Goal: Information Seeking & Learning: Find specific page/section

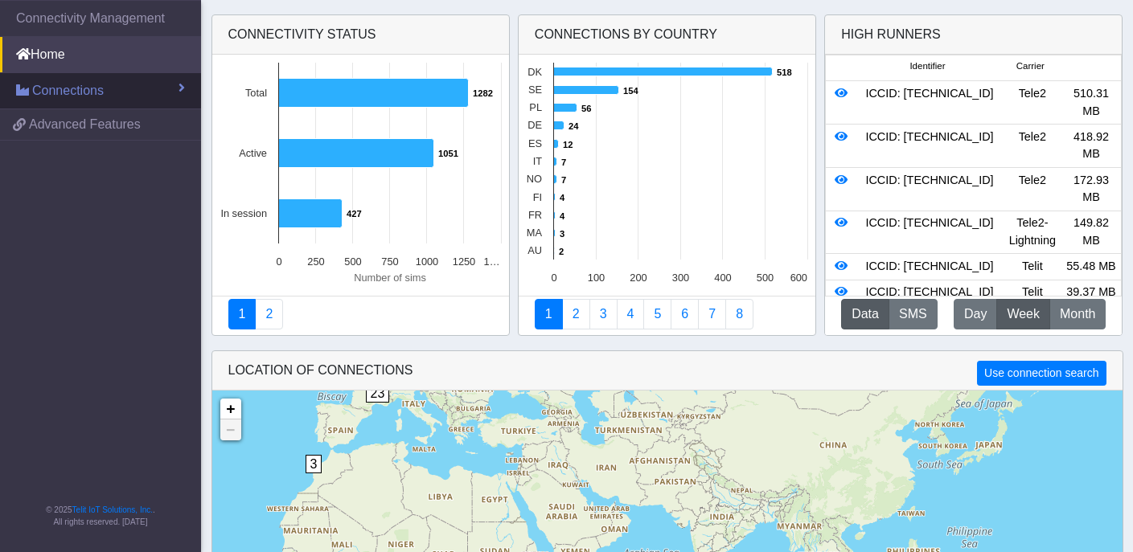
click at [89, 93] on span "Connections" at bounding box center [68, 90] width 72 height 19
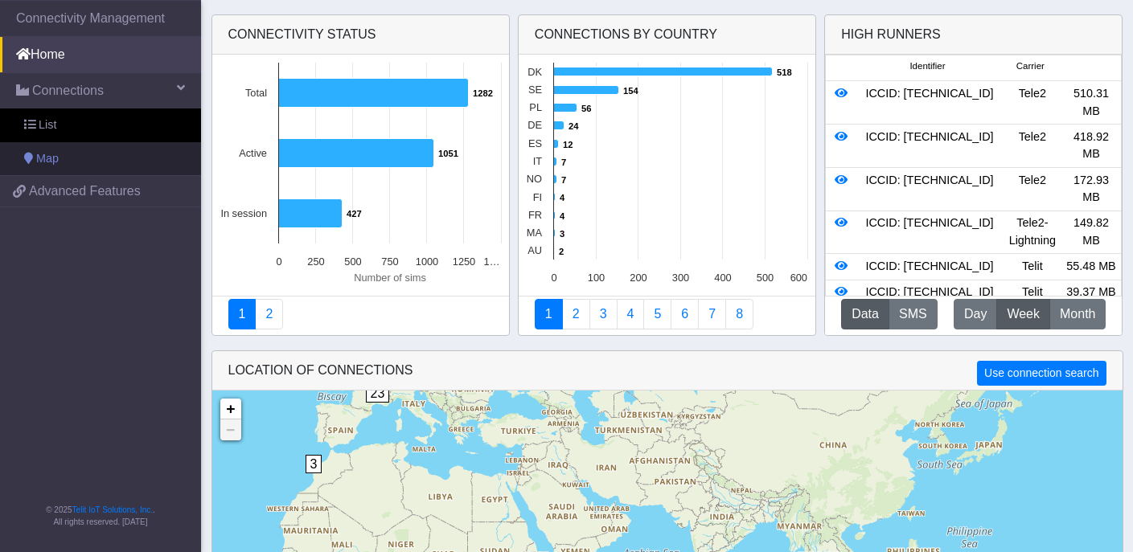
click at [81, 155] on link "Map" at bounding box center [100, 159] width 201 height 34
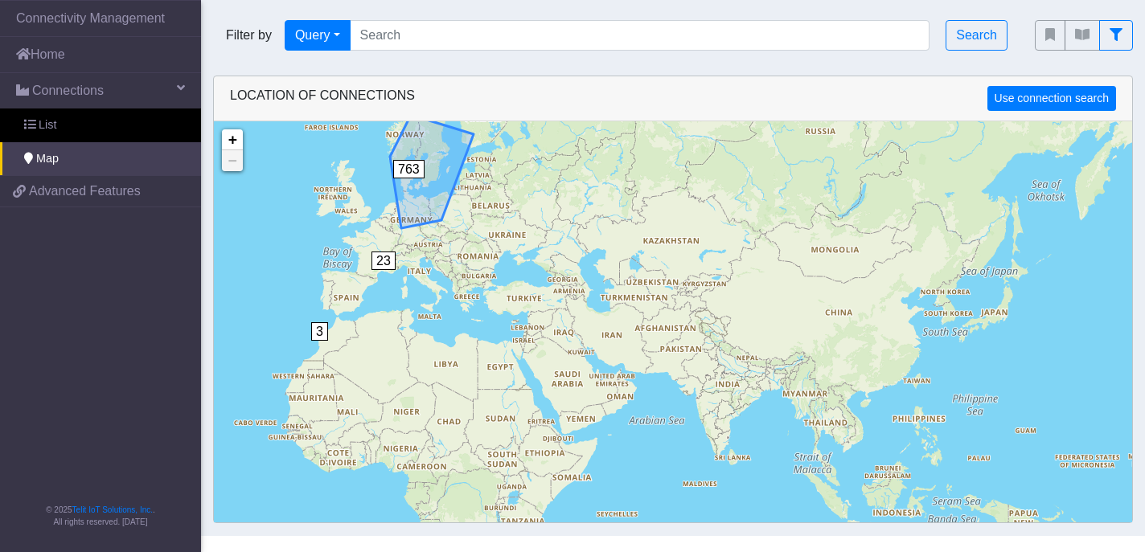
click at [409, 173] on span "763" at bounding box center [408, 169] width 31 height 18
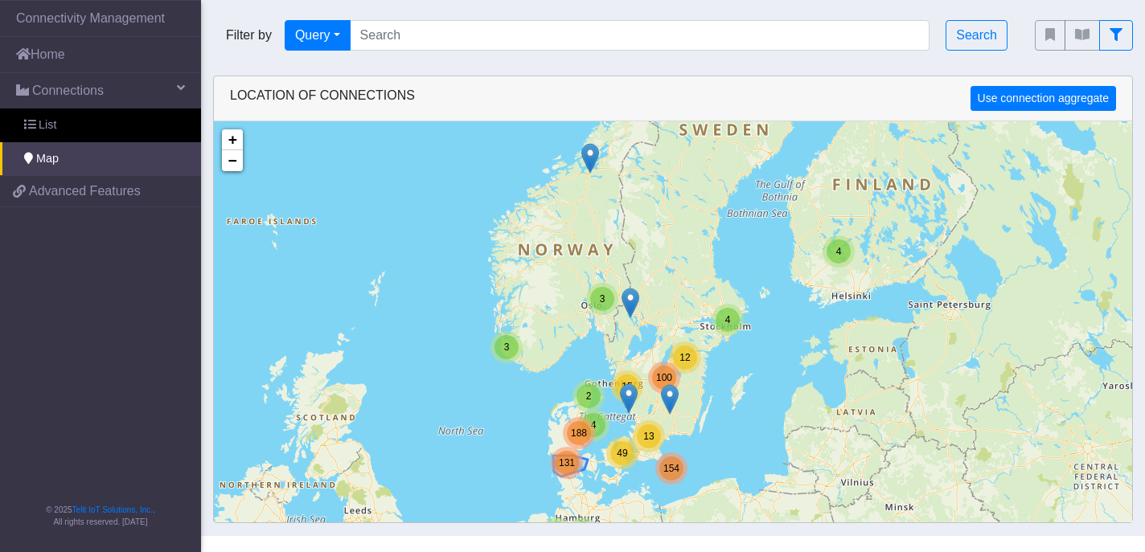
click at [570, 460] on span "131" at bounding box center [567, 462] width 16 height 11
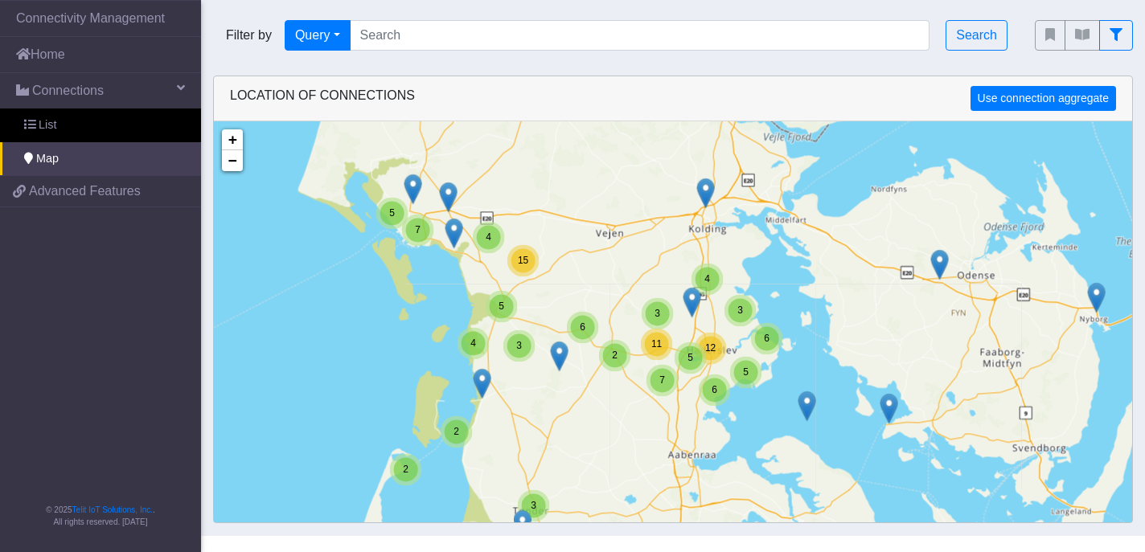
drag, startPoint x: 591, startPoint y: 429, endPoint x: 581, endPoint y: 391, distance: 39.0
click at [581, 391] on div "2 4 2 4 2 3 3 3 9 3 2 2 5 4 15 7 4 3 5 4 6 2 7 11 3 3 5 12 6 6 5 5 3 7 6 3 16 1…" at bounding box center [673, 397] width 918 height 552
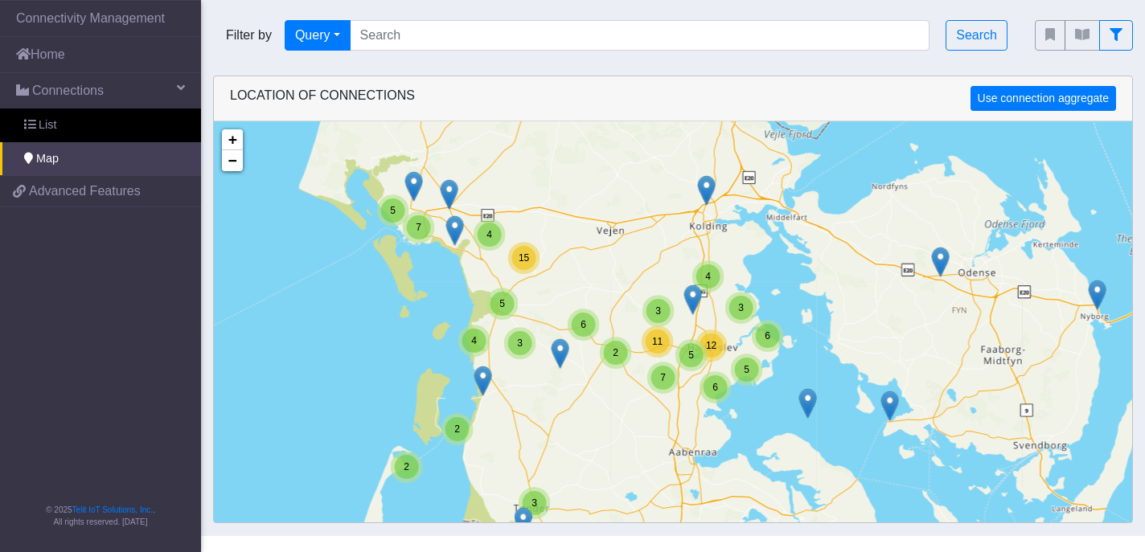
click at [526, 373] on div "2 4 2 4 2 3 3 3 9 3 2 2 5 4 15 7 4 3 5 4 6 2 7 11 3 3 5 12 6 6 5 5 3 7 6 3 16 1…" at bounding box center [673, 397] width 918 height 552
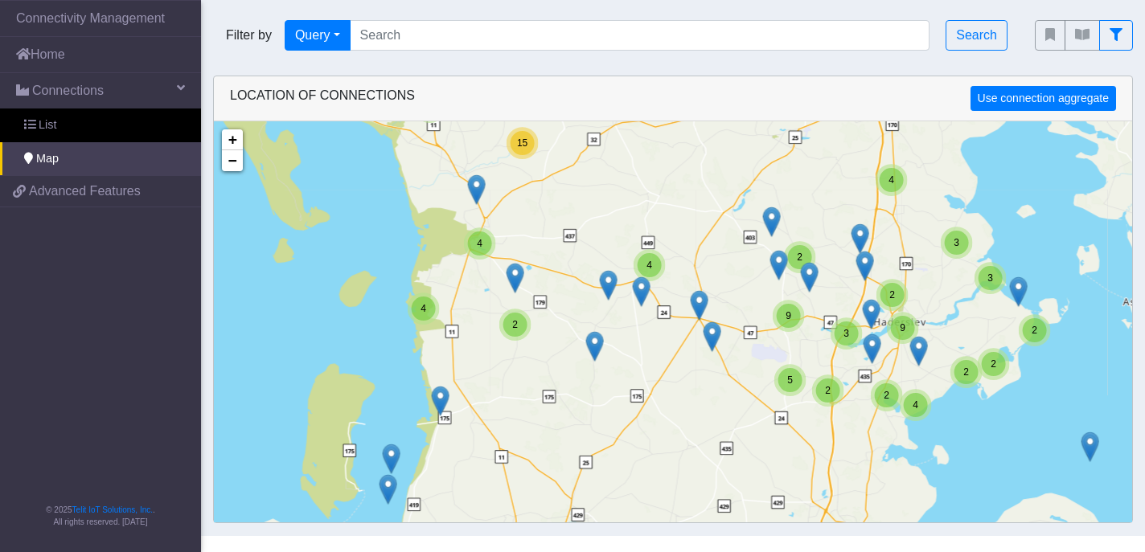
click at [518, 342] on div "3 2 2 3 2 2 15 4 2 4 2 4 4 4 2 5 9 2 3 3 2 9 2 3 2 4 2 2 + − ©2025 MapQuest, | …" at bounding box center [673, 397] width 918 height 552
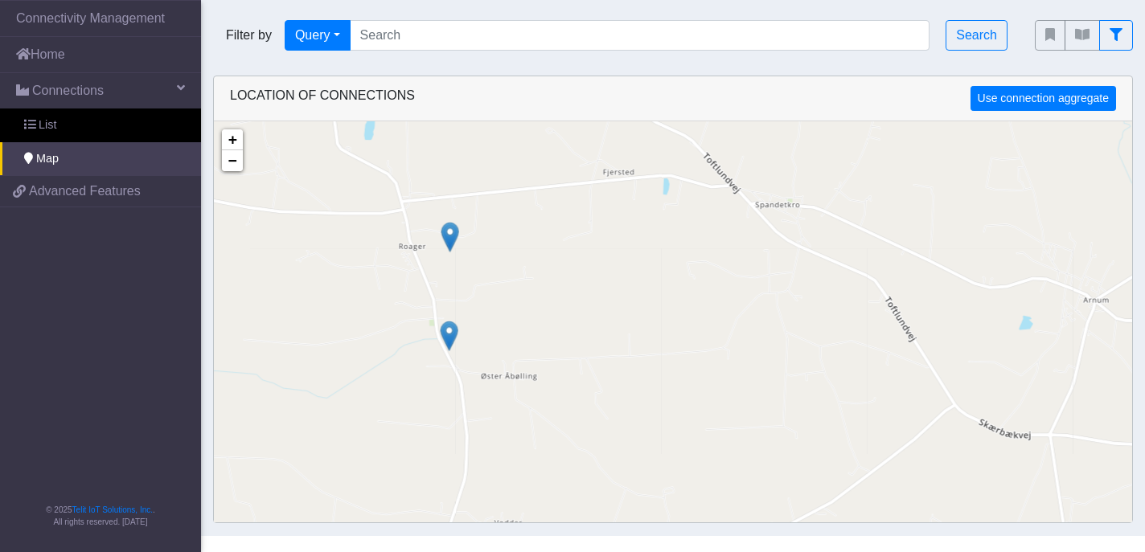
click at [455, 227] on img at bounding box center [450, 237] width 18 height 31
click at [435, 221] on link "Click here" at bounding box center [428, 220] width 43 height 11
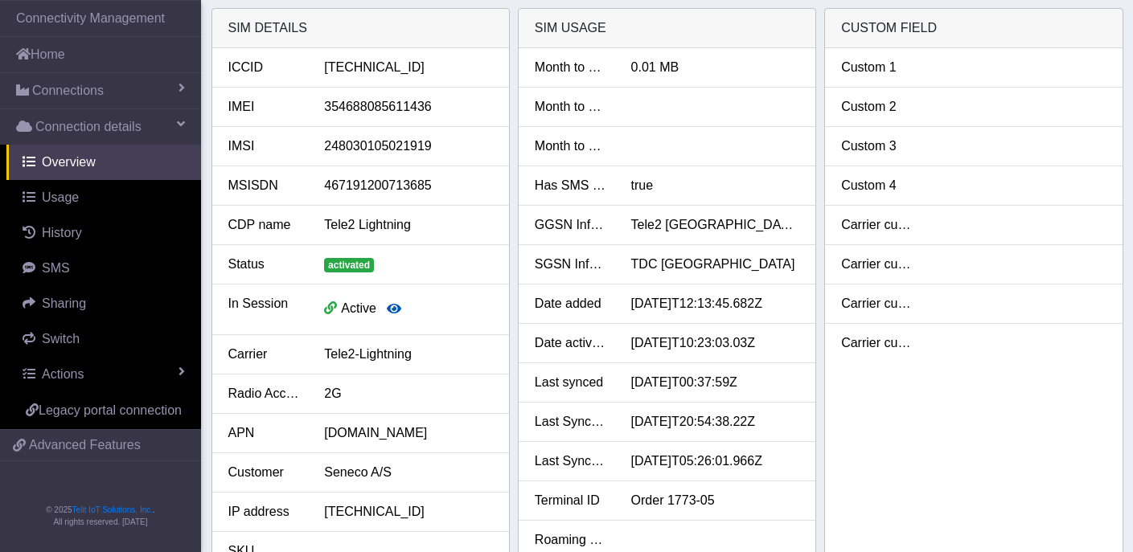
click at [395, 308] on icon "button" at bounding box center [394, 308] width 14 height 13
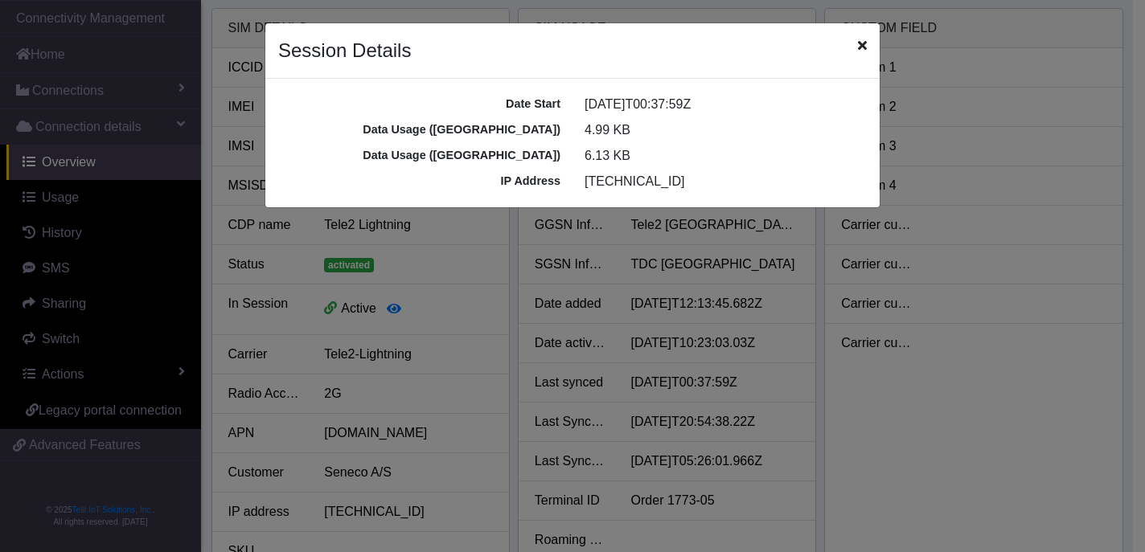
click at [864, 43] on icon "Close" at bounding box center [862, 45] width 9 height 13
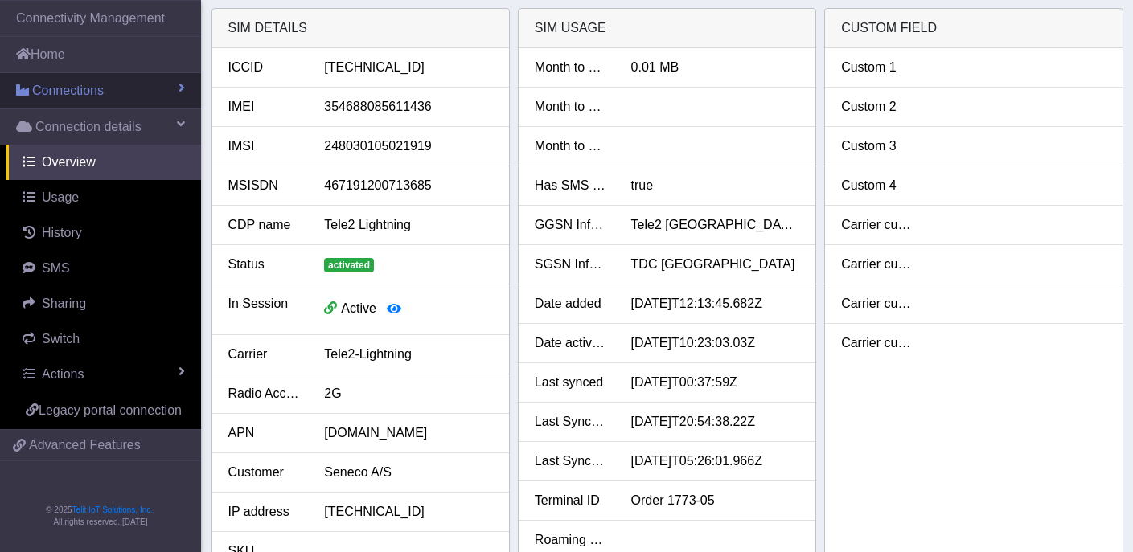
click at [89, 86] on span "Connections" at bounding box center [68, 90] width 72 height 19
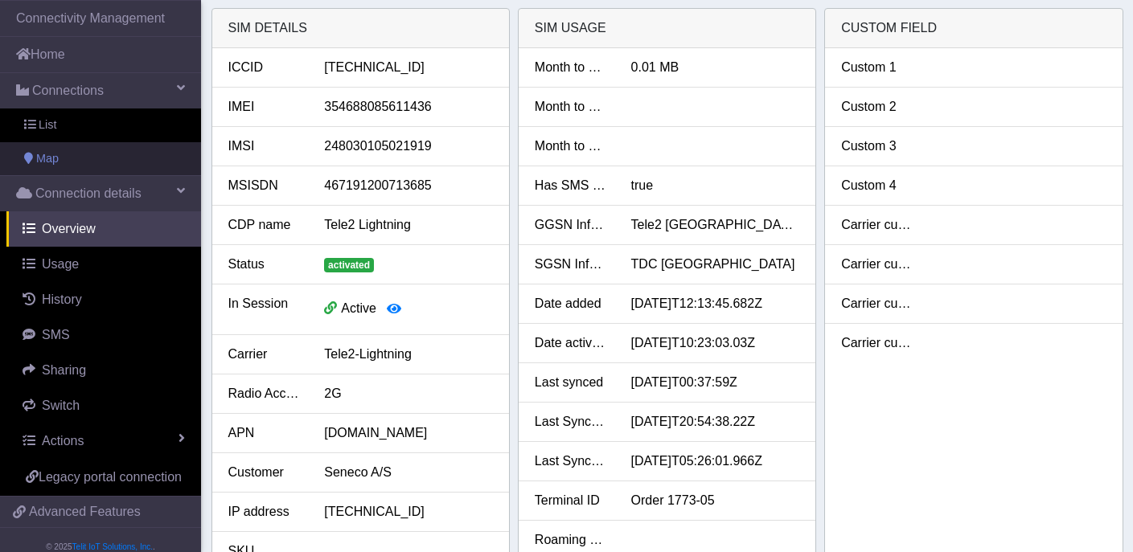
click at [72, 156] on link "Map" at bounding box center [100, 159] width 201 height 34
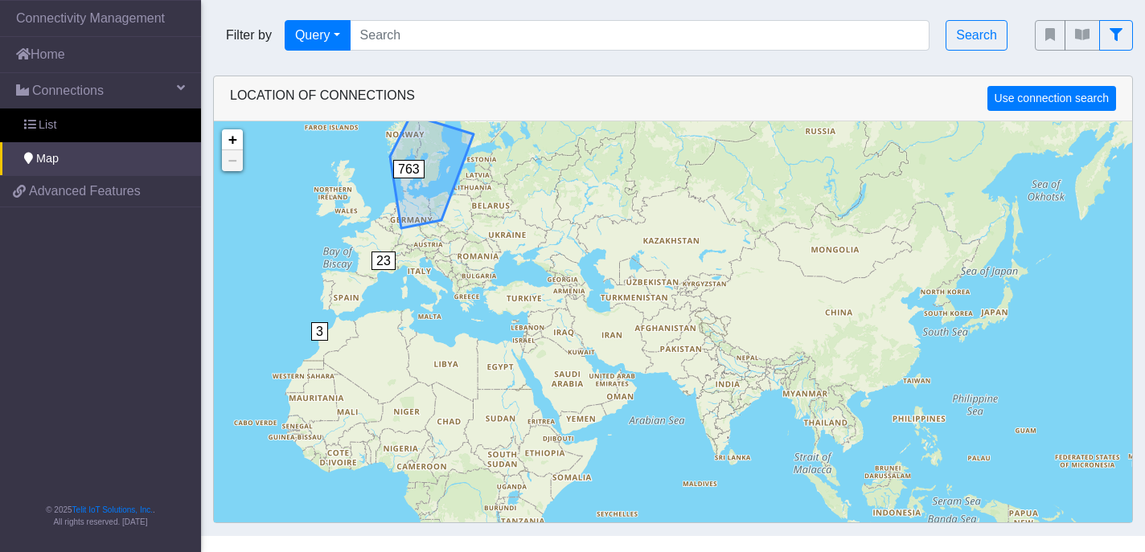
click at [408, 172] on span "763" at bounding box center [408, 169] width 31 height 18
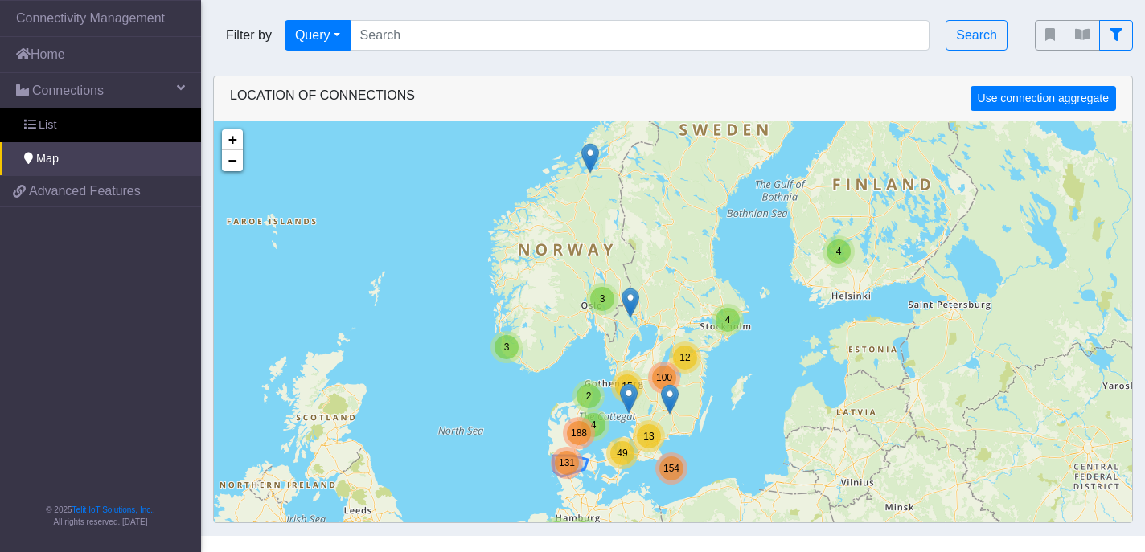
click at [563, 460] on span "131" at bounding box center [567, 462] width 16 height 11
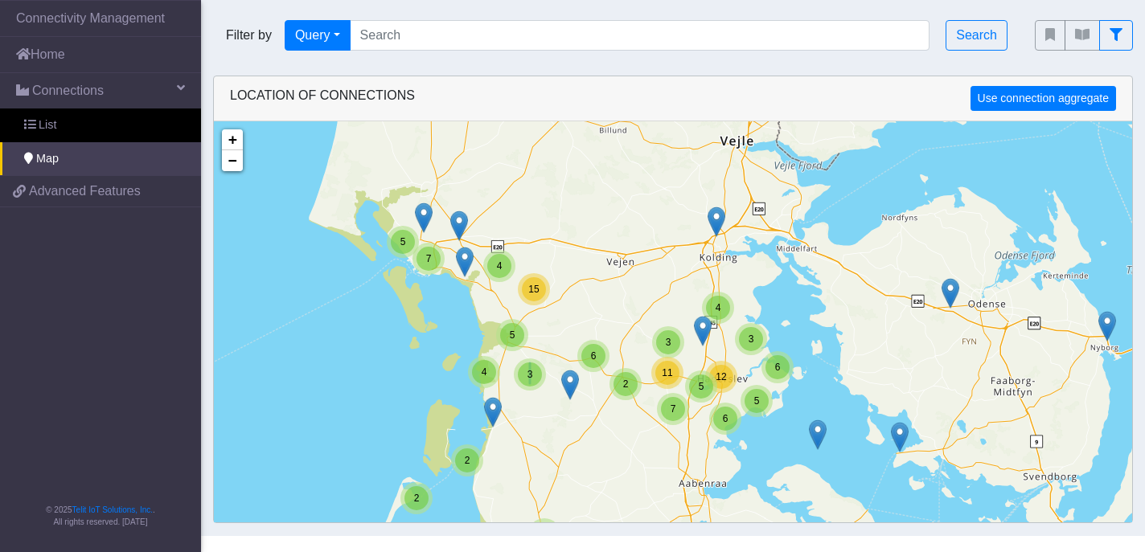
click at [531, 390] on div "3" at bounding box center [530, 375] width 32 height 32
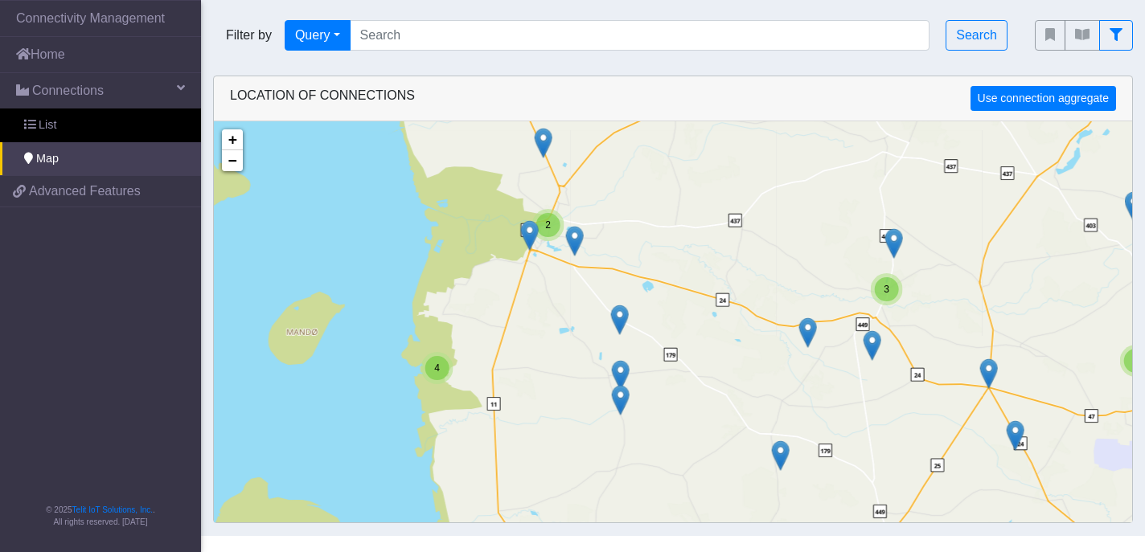
drag, startPoint x: 625, startPoint y: 350, endPoint x: 562, endPoint y: 325, distance: 67.8
click at [562, 325] on div "2 2 2 15 2 2 4 2 4 3 2 3 4 2 2 2 2 2 5 3 2 3 2 + − ©2025 MapQuest, | Terms" at bounding box center [673, 397] width 918 height 552
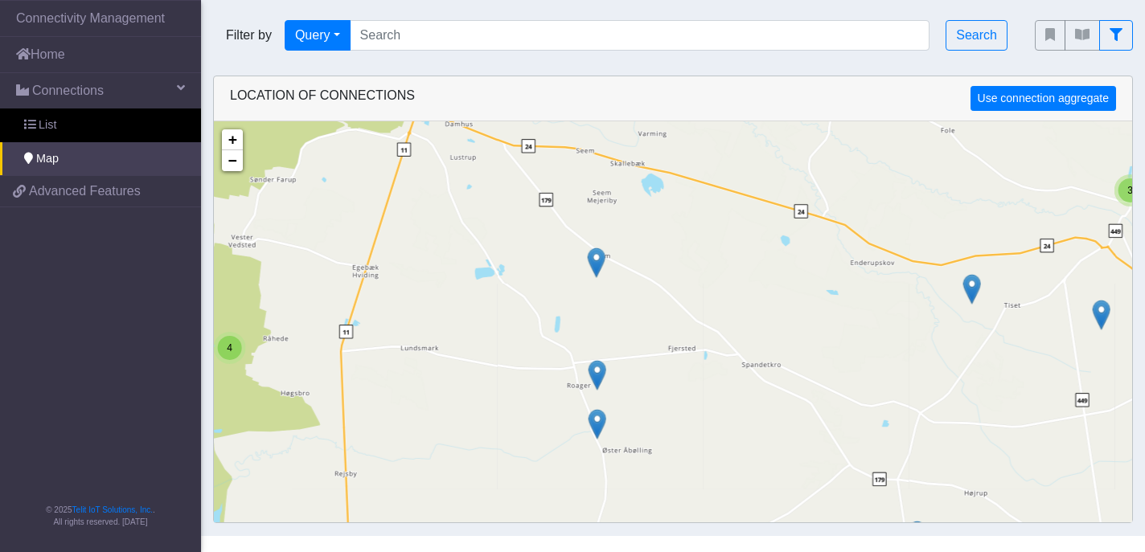
click at [598, 420] on img at bounding box center [597, 424] width 18 height 31
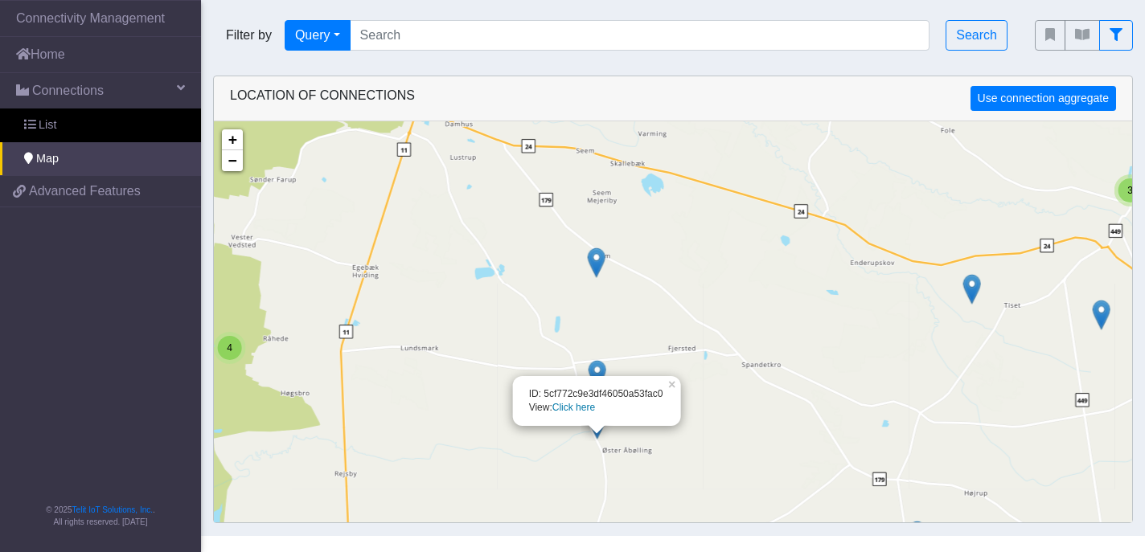
click at [575, 404] on link "Click here" at bounding box center [573, 407] width 43 height 11
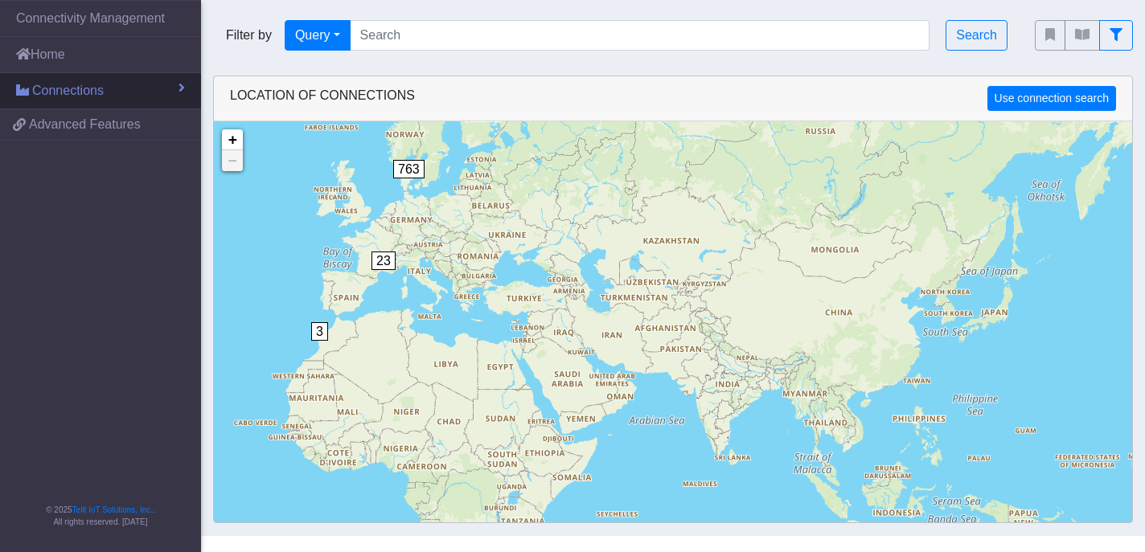
click at [100, 92] on span "Connections" at bounding box center [68, 90] width 72 height 19
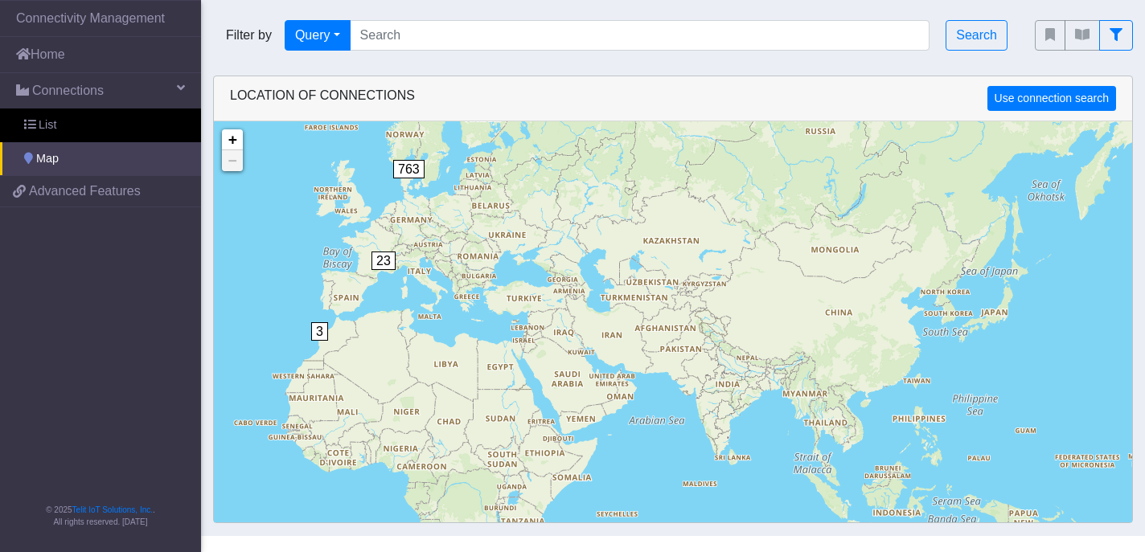
click at [54, 161] on span "Map" at bounding box center [47, 159] width 23 height 18
click at [50, 130] on span "List" at bounding box center [48, 126] width 18 height 18
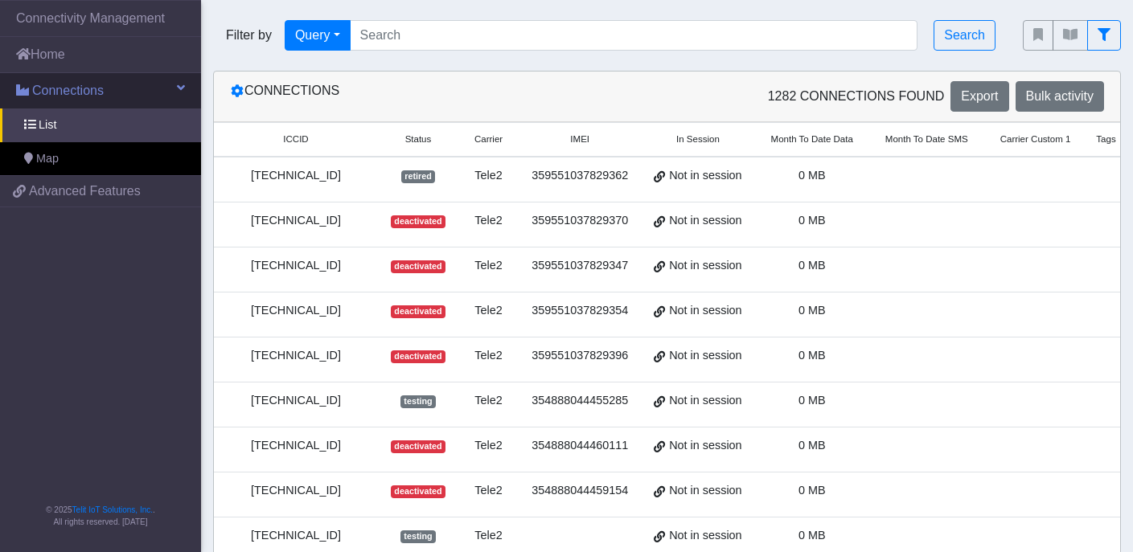
click at [69, 90] on span "Connections" at bounding box center [68, 90] width 72 height 19
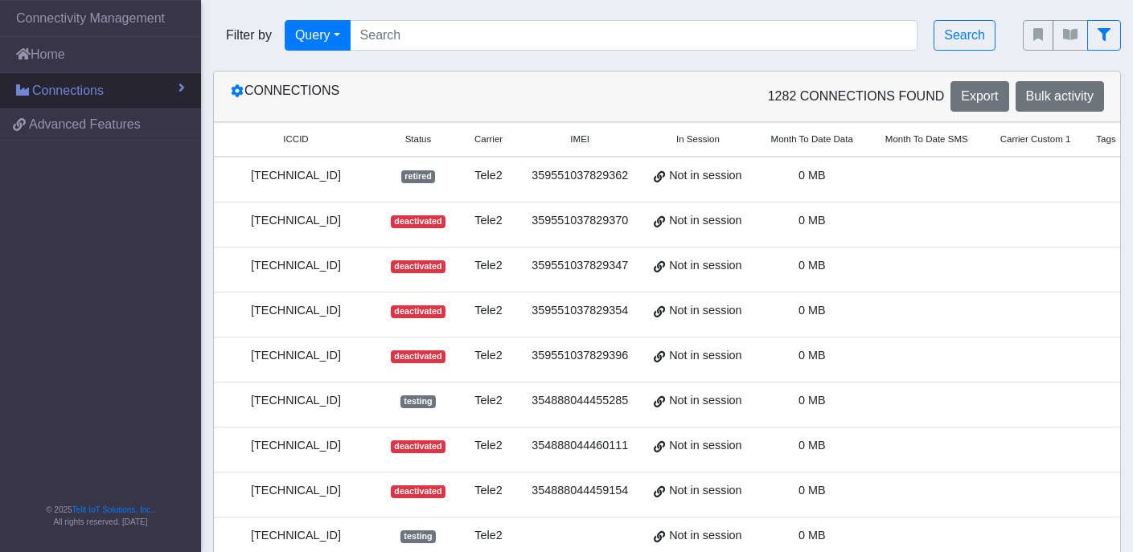
click at [35, 88] on span "Connections" at bounding box center [68, 90] width 72 height 19
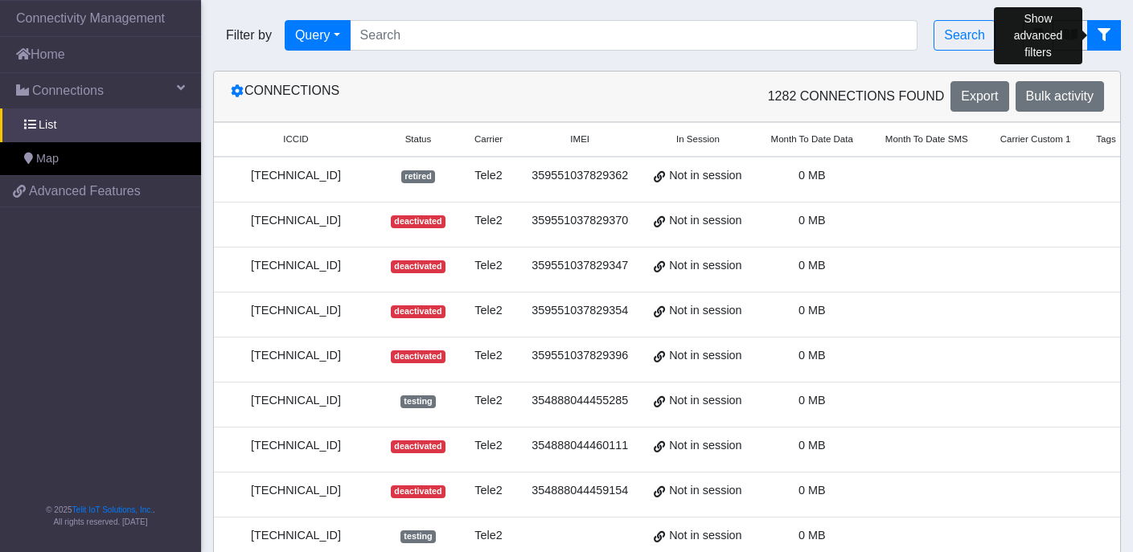
click at [1092, 39] on button "fitlers menu" at bounding box center [1104, 35] width 34 height 31
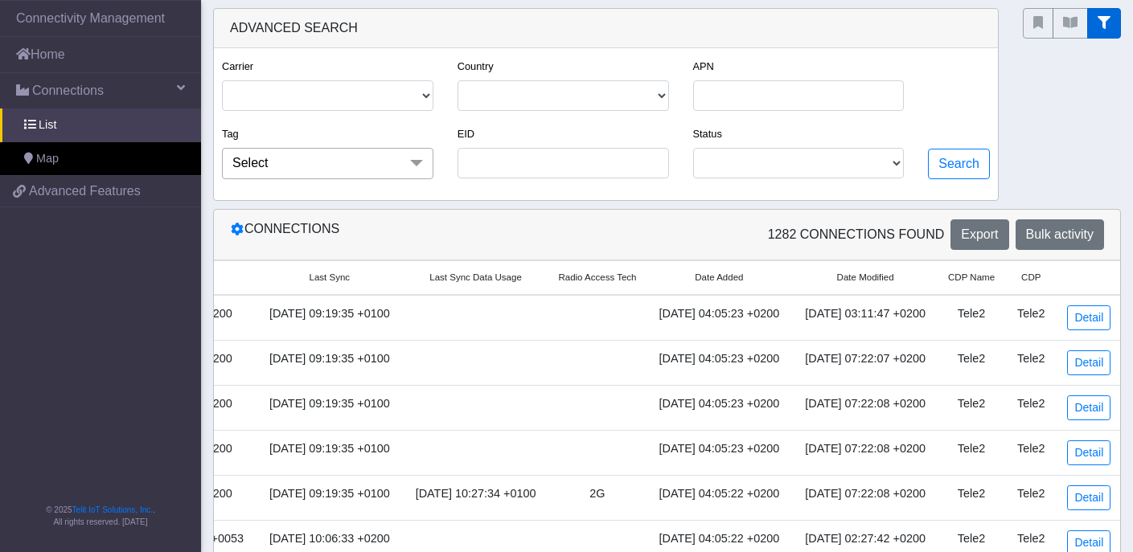
scroll to position [0, 1273]
click at [558, 281] on span "Radio Access Tech" at bounding box center [597, 278] width 78 height 14
click at [558, 280] on span "Radio Access Tech" at bounding box center [597, 278] width 78 height 14
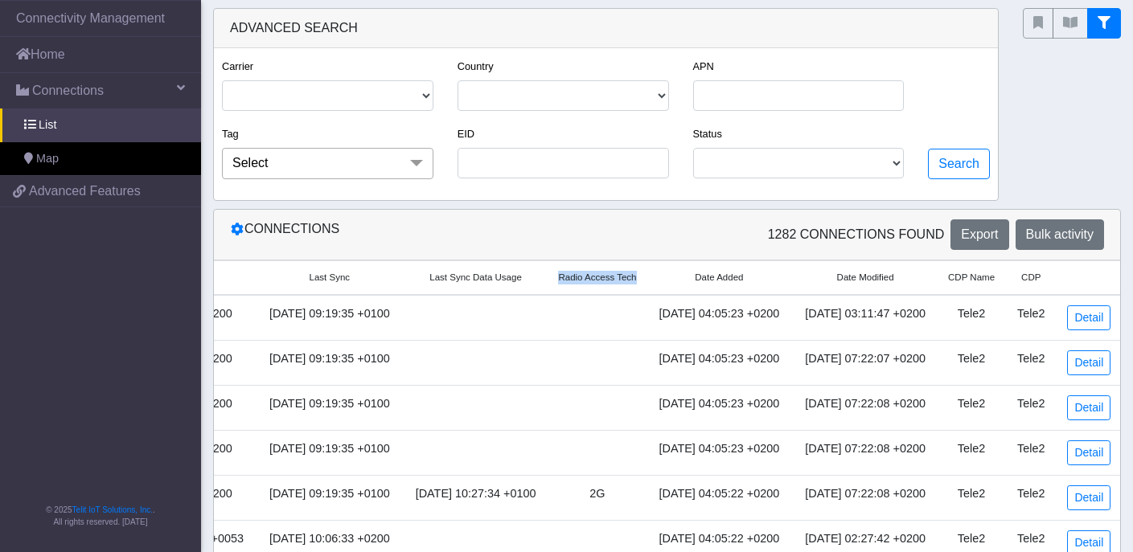
click at [558, 280] on span "Radio Access Tech" at bounding box center [597, 278] width 78 height 14
click at [899, 163] on select "ACTIVATED TESTING DEACTIVATED RETIRED READY" at bounding box center [798, 163] width 211 height 31
click at [424, 96] on select "TELIT TELE2 TELE2-LIGHTNING TELEFONICA" at bounding box center [327, 95] width 211 height 31
select select
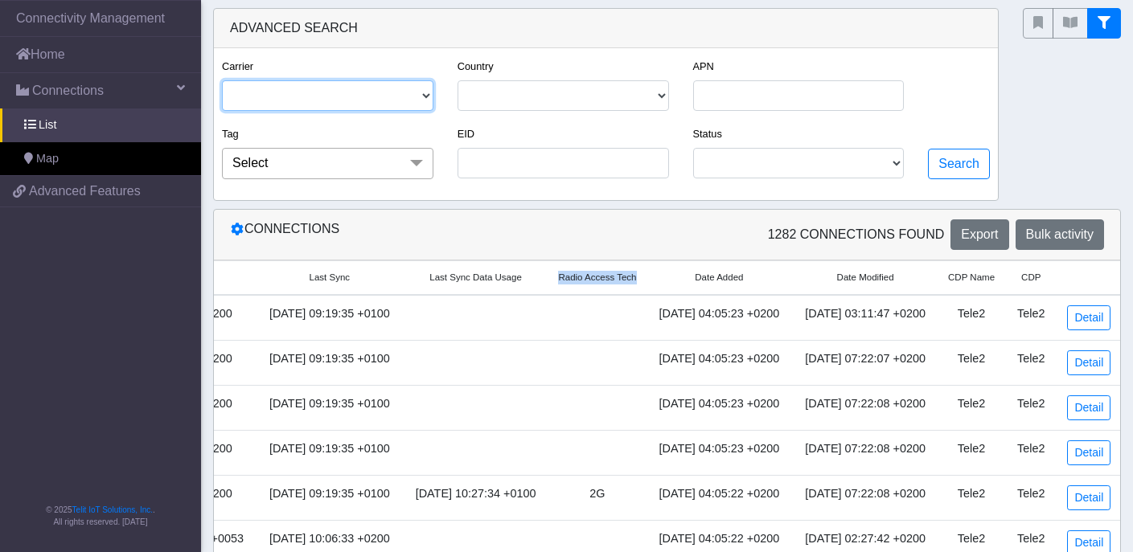
click at [222, 80] on select "TELIT TELE2 TELE2-LIGHTNING TELEFONICA" at bounding box center [327, 95] width 211 height 31
click at [422, 171] on span at bounding box center [416, 163] width 32 height 31
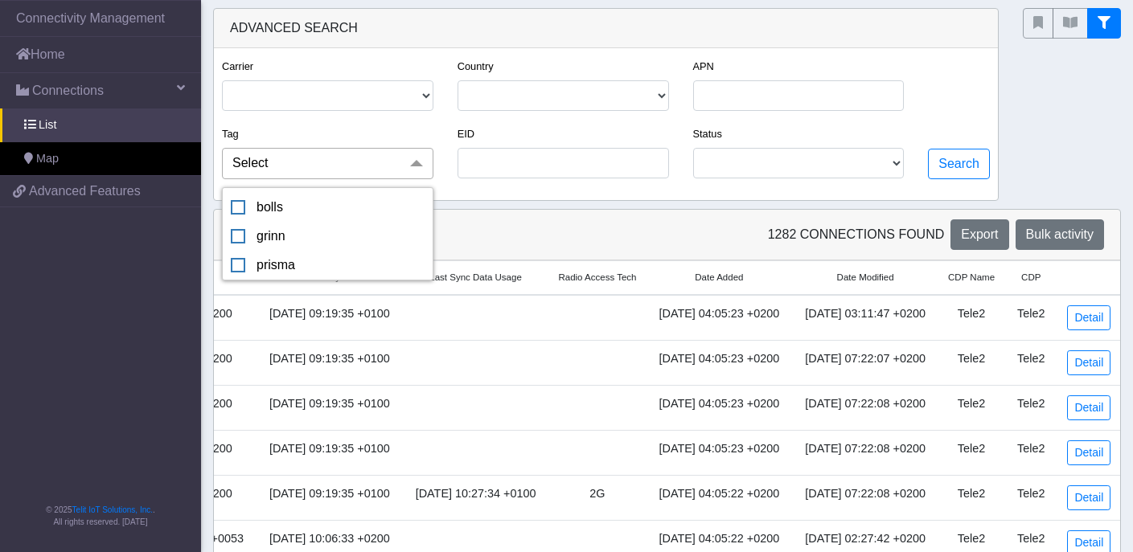
click at [422, 171] on span at bounding box center [416, 163] width 32 height 31
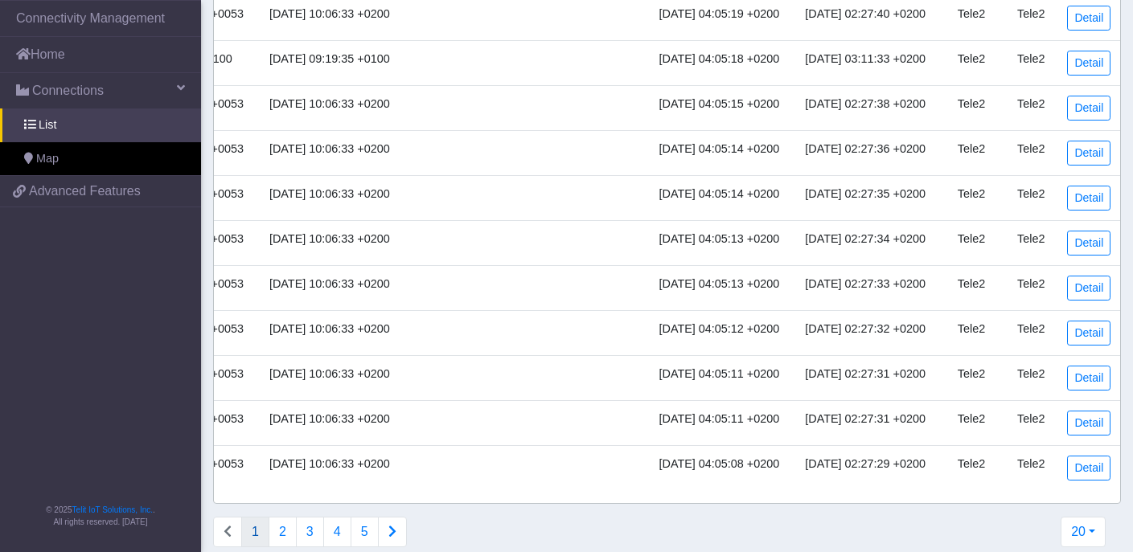
scroll to position [739, 0]
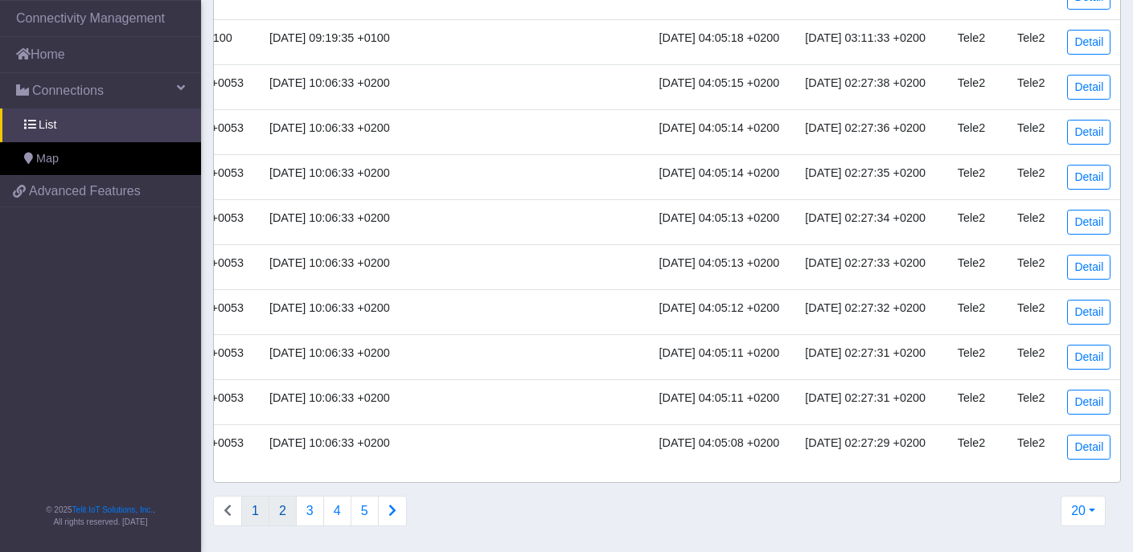
click at [278, 517] on button "2" at bounding box center [282, 511] width 28 height 31
click at [341, 511] on button "4" at bounding box center [337, 511] width 28 height 31
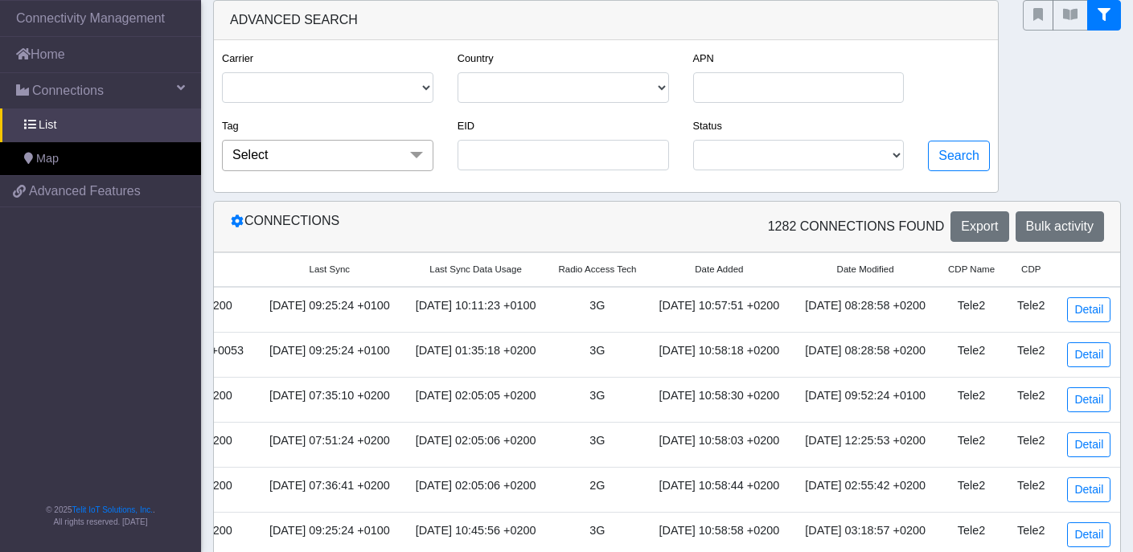
scroll to position [0, 1283]
click at [1088, 313] on link "Detail" at bounding box center [1088, 309] width 43 height 25
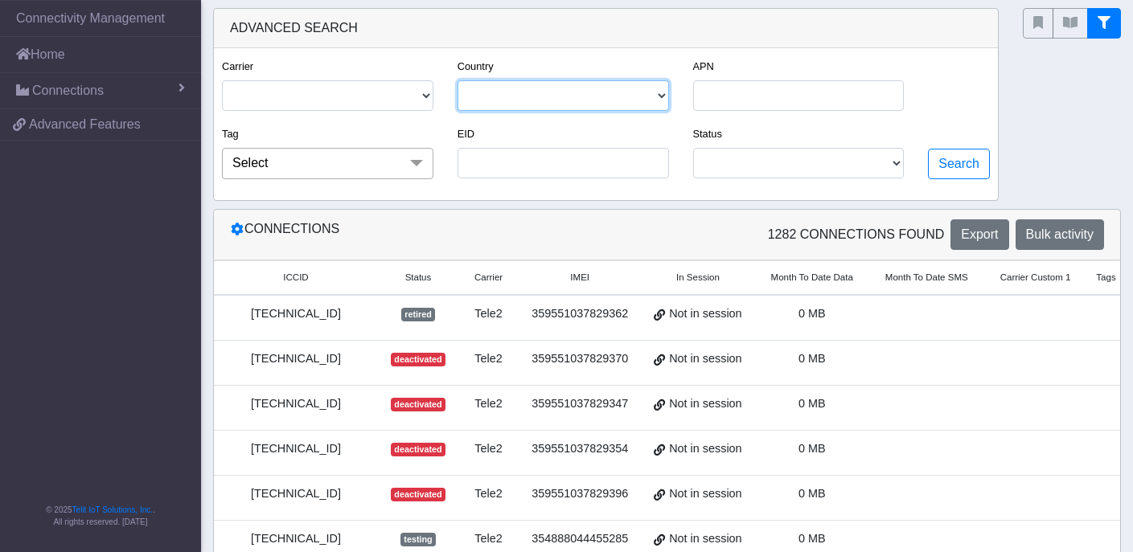
click at [661, 95] on select "[GEOGRAPHIC_DATA] [GEOGRAPHIC_DATA] [GEOGRAPHIC_DATA] [GEOGRAPHIC_DATA] [GEOGRA…" at bounding box center [562, 95] width 211 height 31
click at [457, 80] on select "[GEOGRAPHIC_DATA] [GEOGRAPHIC_DATA] [GEOGRAPHIC_DATA] [GEOGRAPHIC_DATA] [GEOGRA…" at bounding box center [562, 95] width 211 height 31
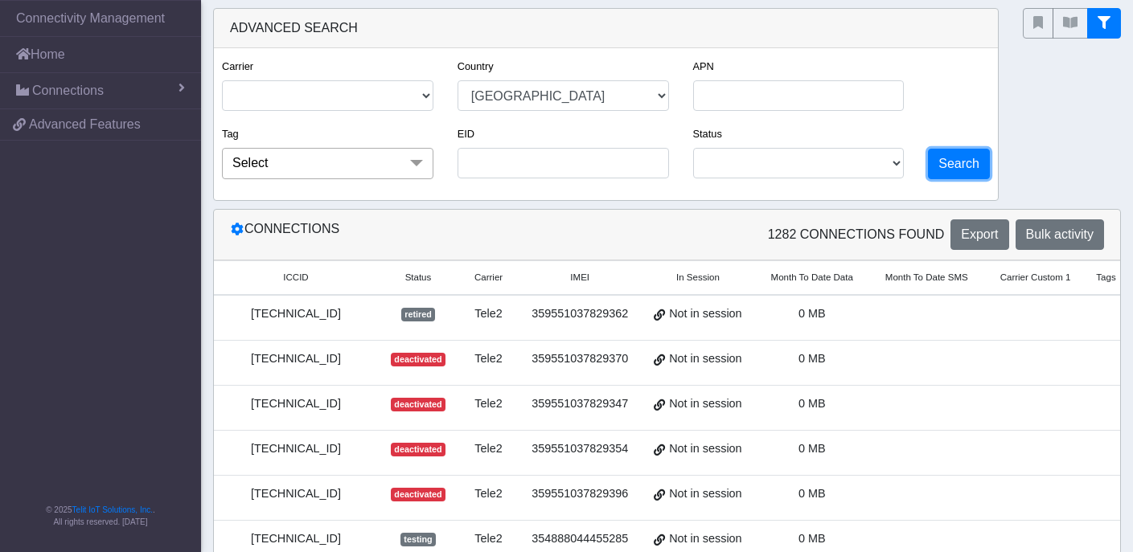
click at [951, 163] on button "Search" at bounding box center [959, 164] width 62 height 31
select select "dk"
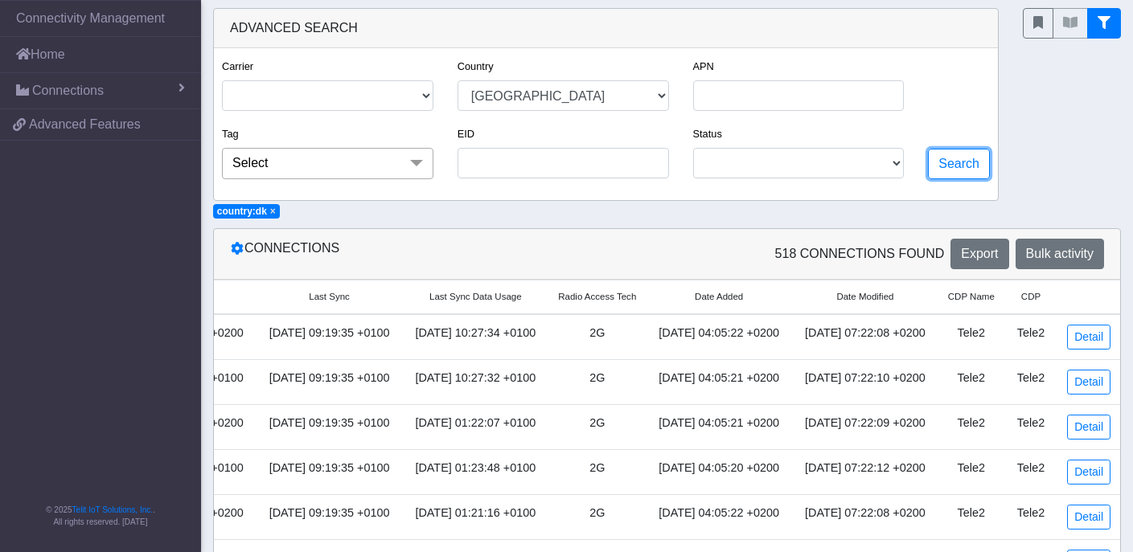
scroll to position [0, 1260]
click at [580, 301] on span "Radio Access Tech" at bounding box center [597, 297] width 78 height 14
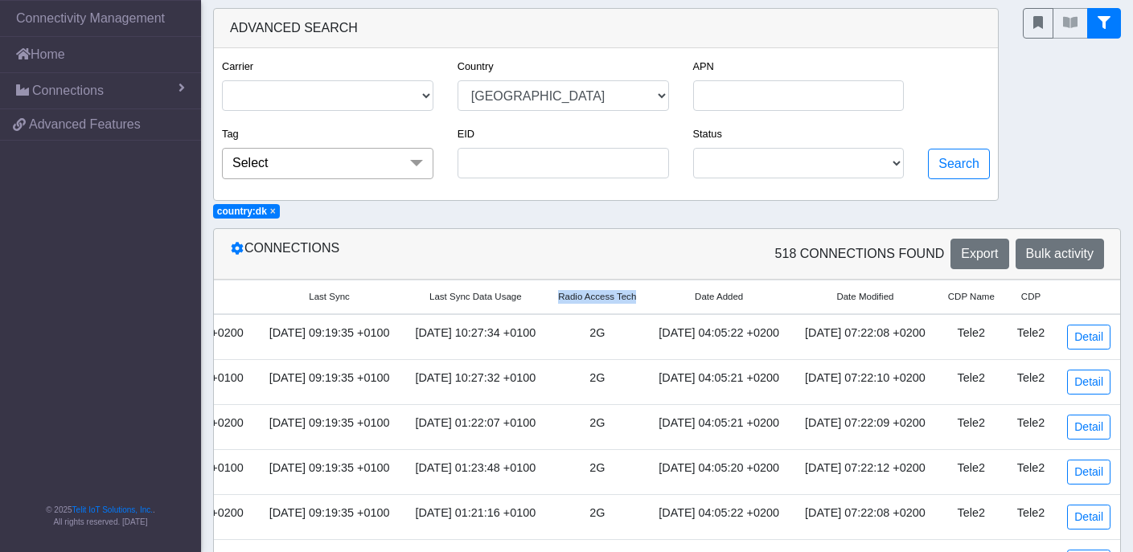
click at [558, 295] on span "Radio Access Tech" at bounding box center [597, 297] width 78 height 14
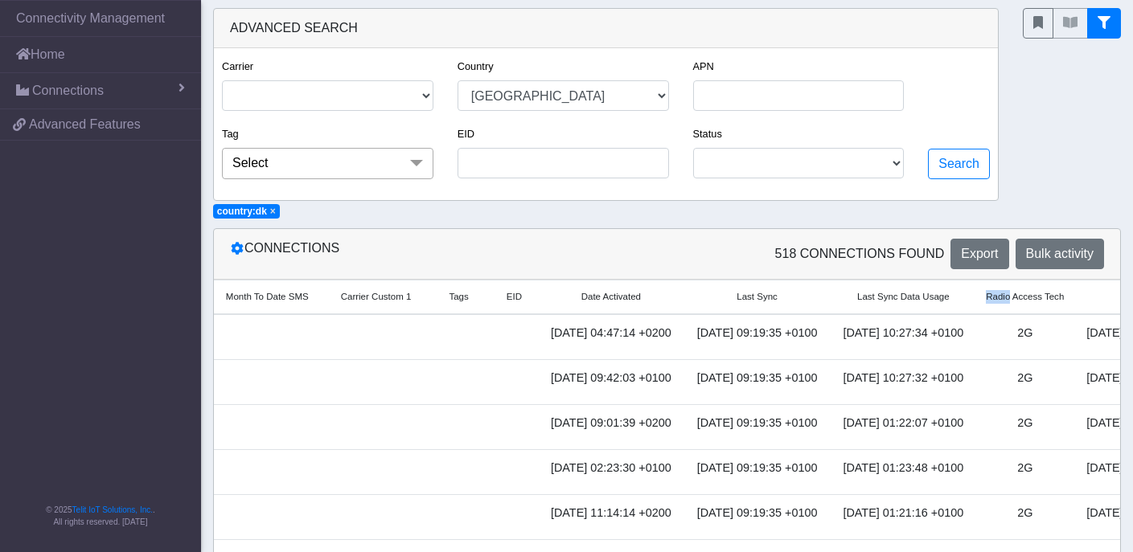
scroll to position [0, 680]
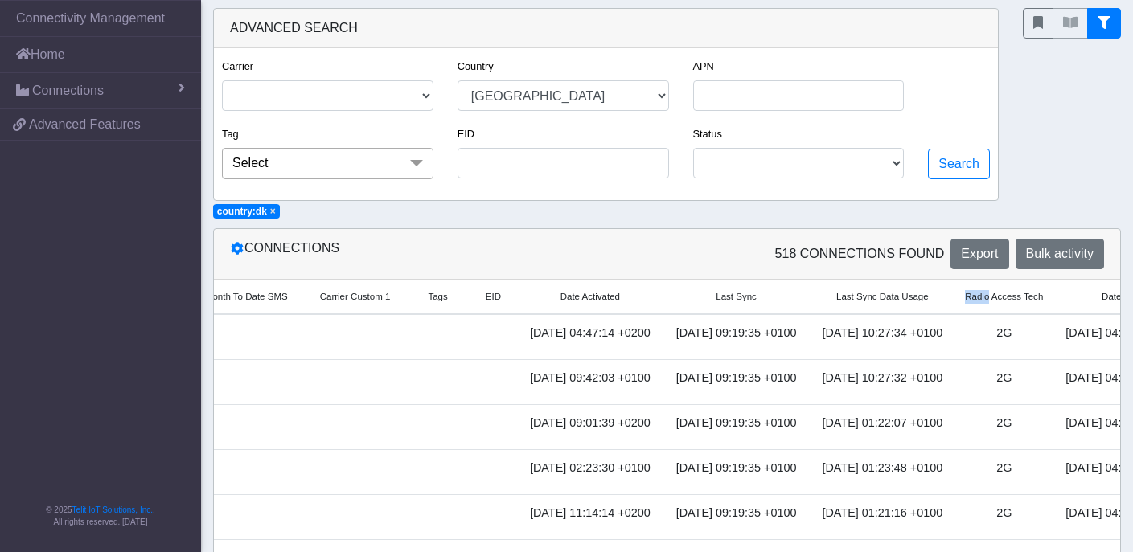
click at [417, 162] on span at bounding box center [416, 163] width 32 height 31
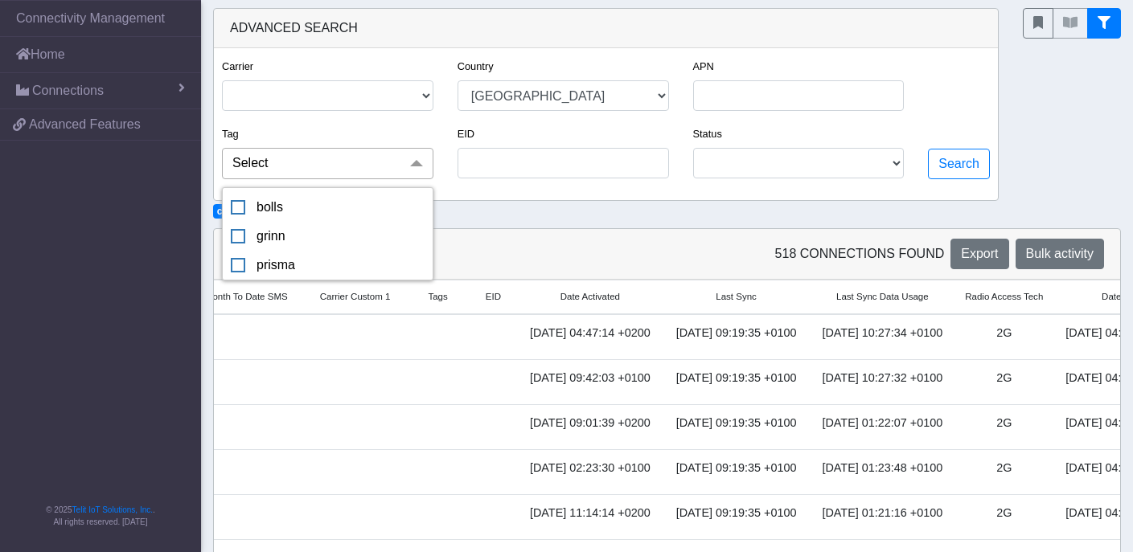
click at [417, 162] on span at bounding box center [416, 163] width 32 height 31
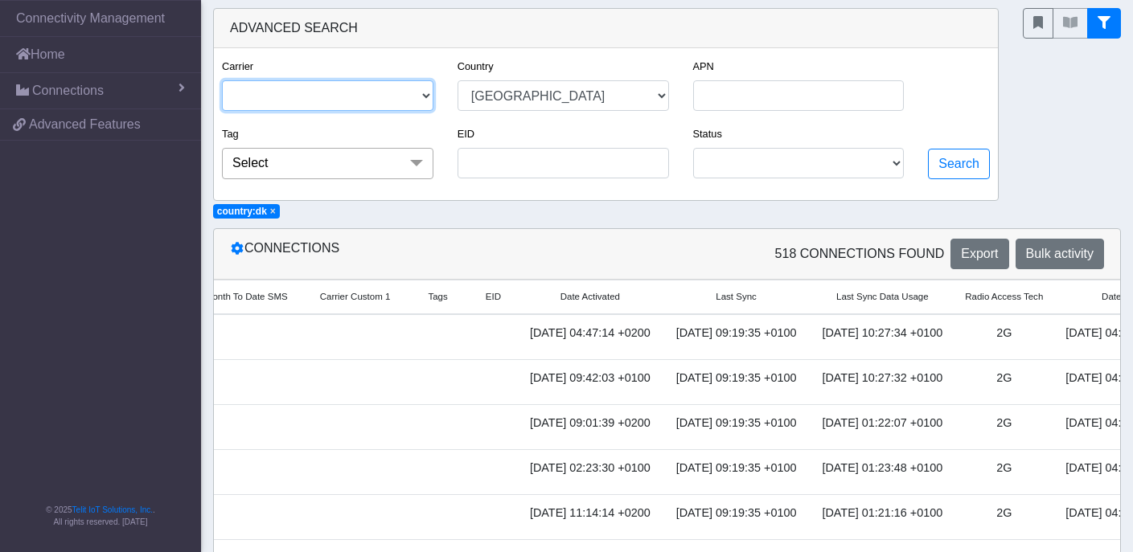
click at [424, 96] on select "TELIT TELE2 TELE2-LIGHTNING TELEFONICA" at bounding box center [327, 95] width 211 height 31
click at [222, 80] on select "TELIT TELE2 TELE2-LIGHTNING TELEFONICA" at bounding box center [327, 95] width 211 height 31
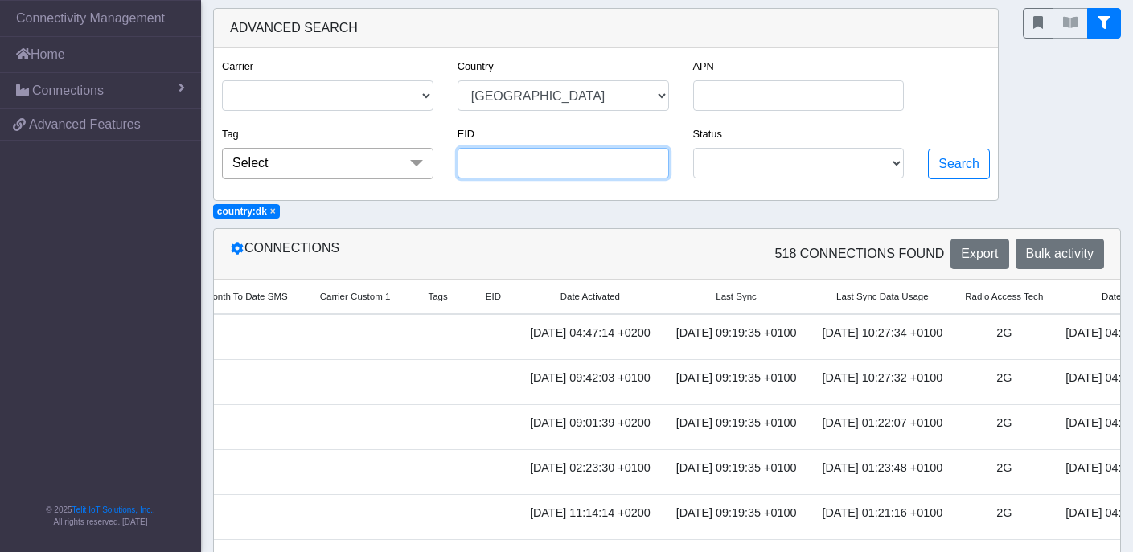
click at [632, 173] on input "EID" at bounding box center [562, 163] width 211 height 31
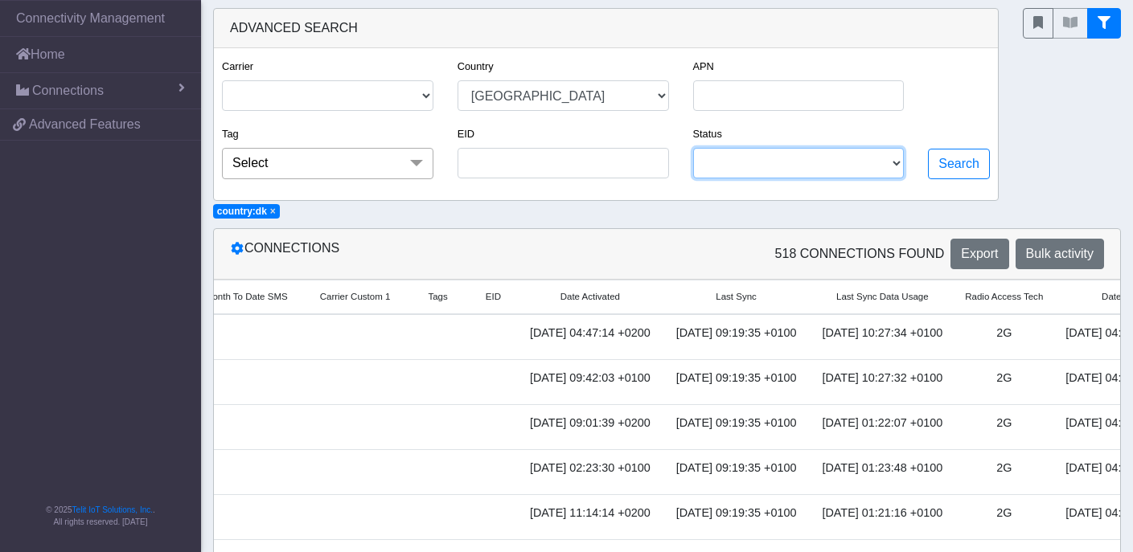
click at [764, 165] on select "ACTIVATED TESTING DEACTIVATED RETIRED READY" at bounding box center [798, 163] width 211 height 31
select select "activated"
click at [693, 149] on select "ACTIVATED TESTING DEACTIVATED RETIRED READY" at bounding box center [798, 163] width 211 height 31
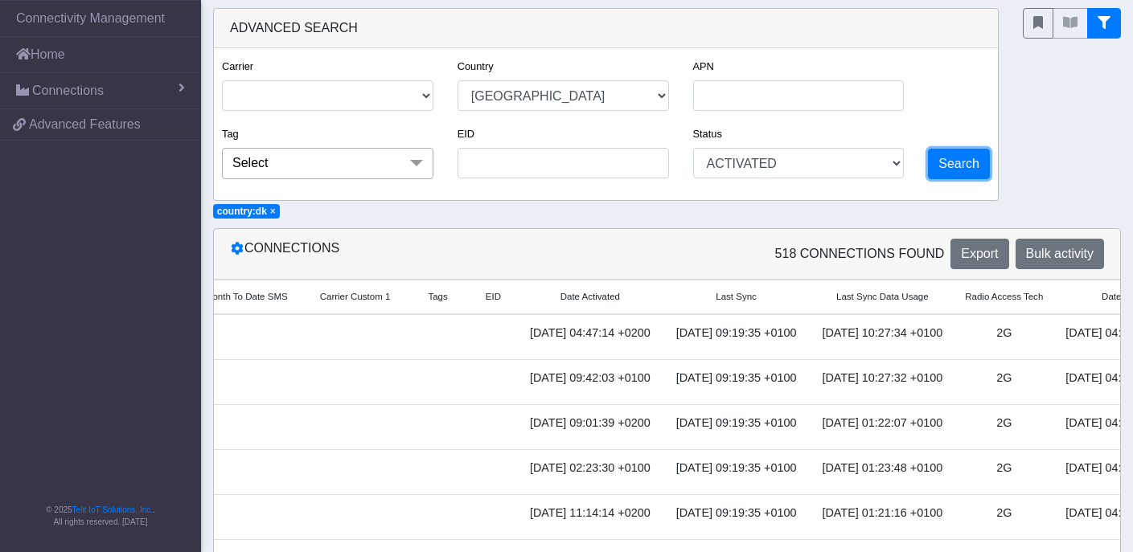
click at [959, 174] on button "Search" at bounding box center [959, 164] width 62 height 31
select select "dk"
select select "activated"
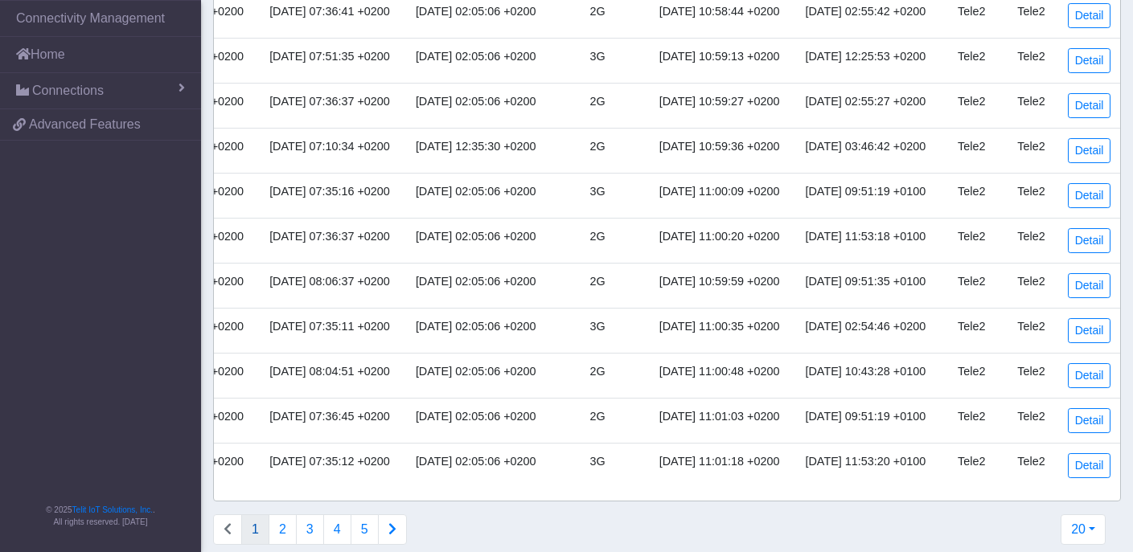
scroll to position [758, 0]
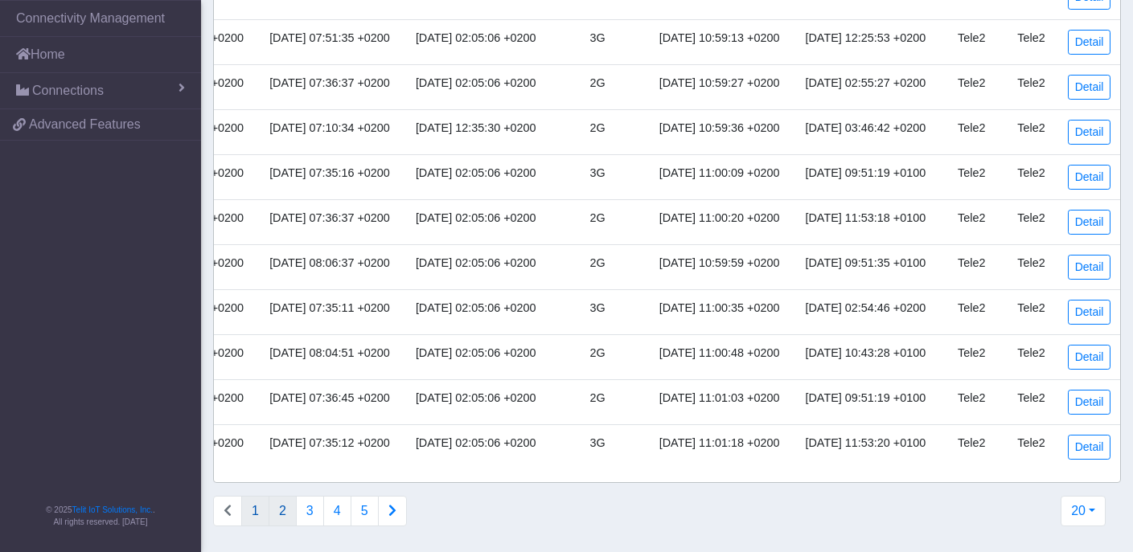
click at [277, 508] on button "2" at bounding box center [282, 511] width 28 height 31
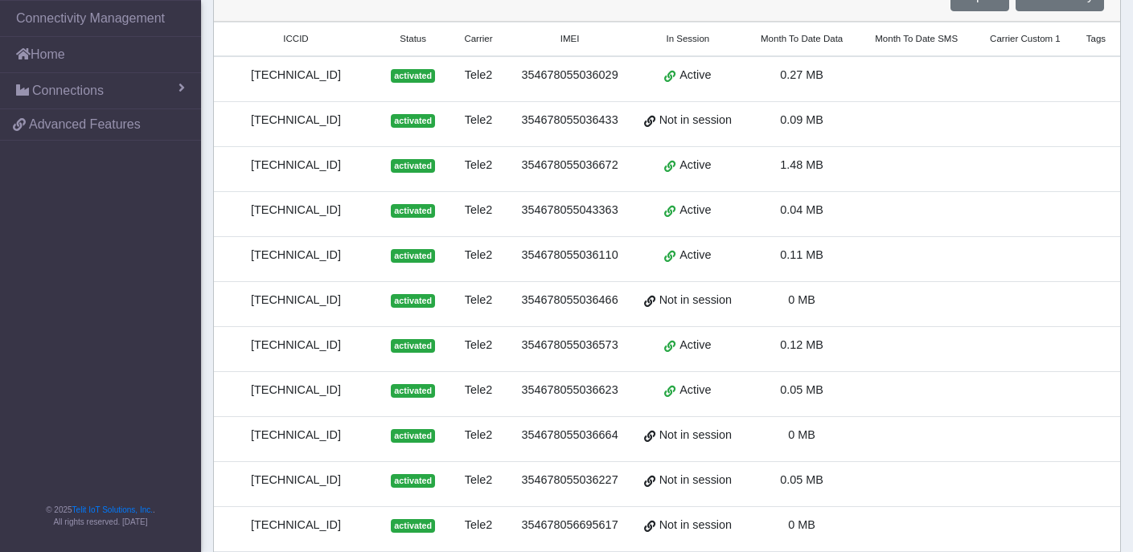
scroll to position [266, 0]
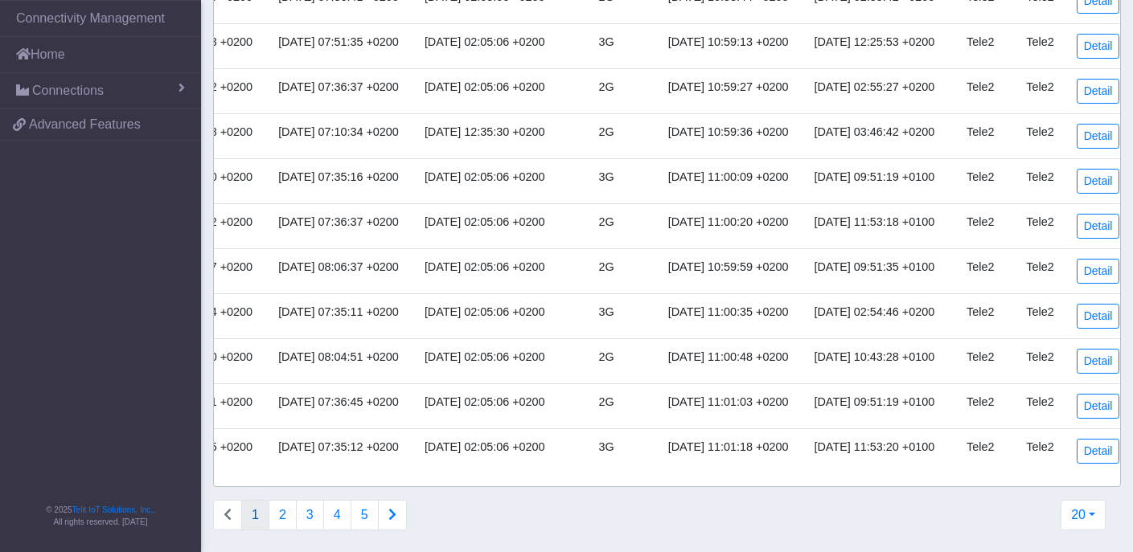
scroll to position [758, 0]
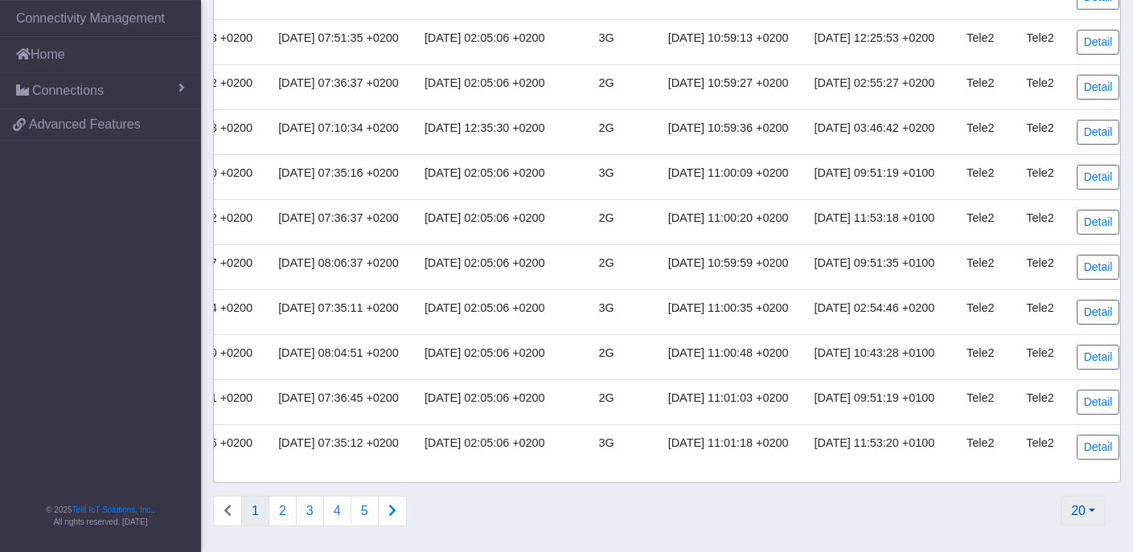
click at [1086, 507] on button "20" at bounding box center [1082, 511] width 45 height 31
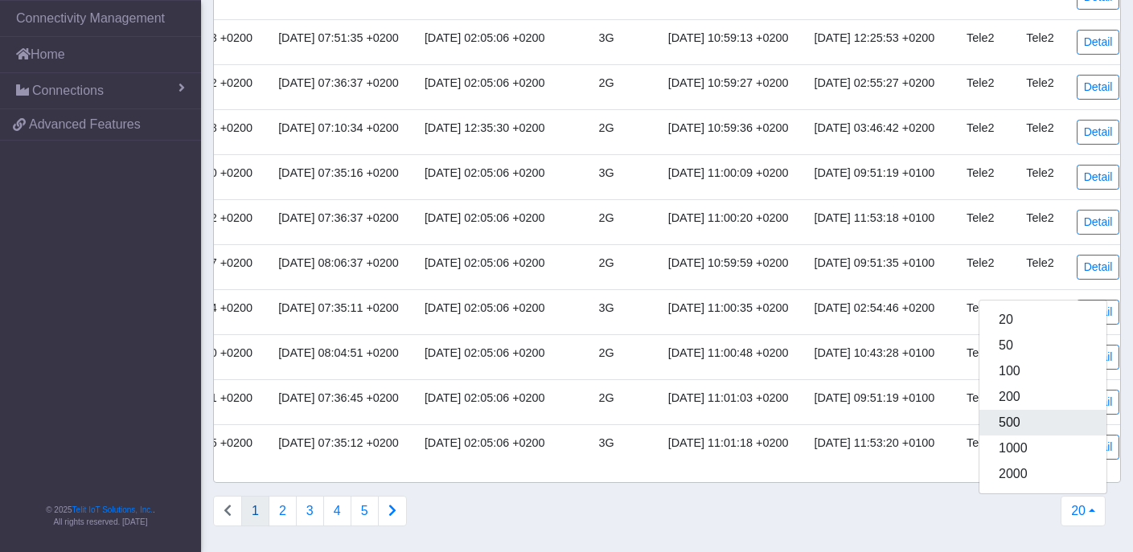
click at [1024, 425] on button "500" at bounding box center [1042, 423] width 127 height 26
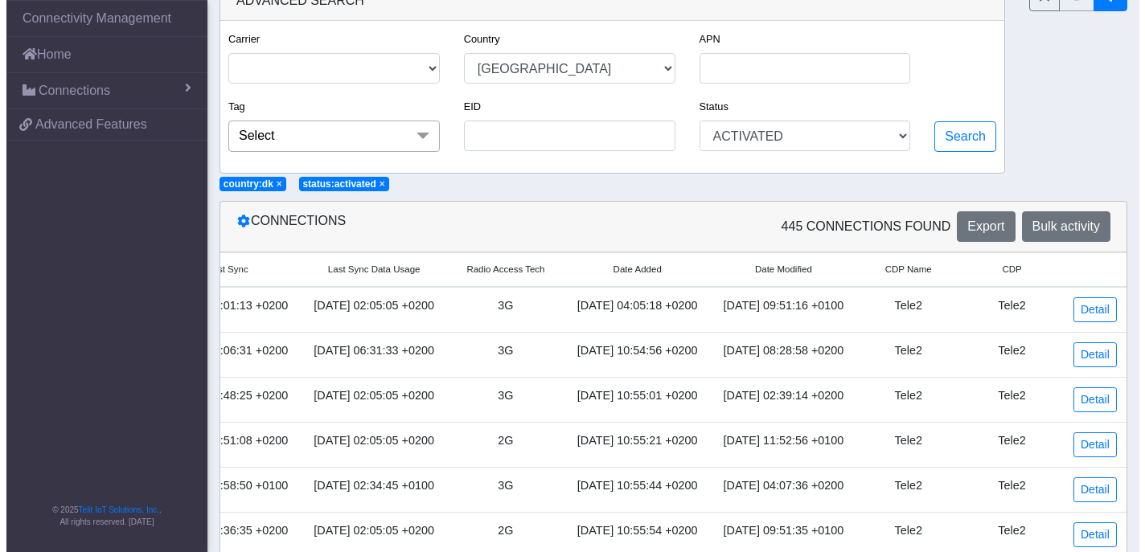
scroll to position [0, 1378]
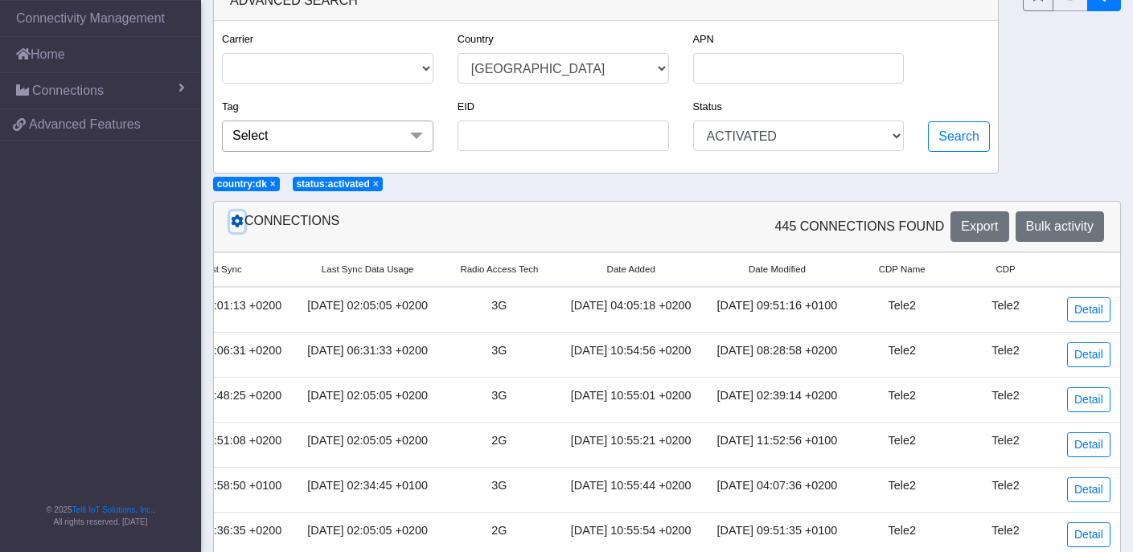
click at [235, 224] on icon at bounding box center [237, 221] width 13 height 13
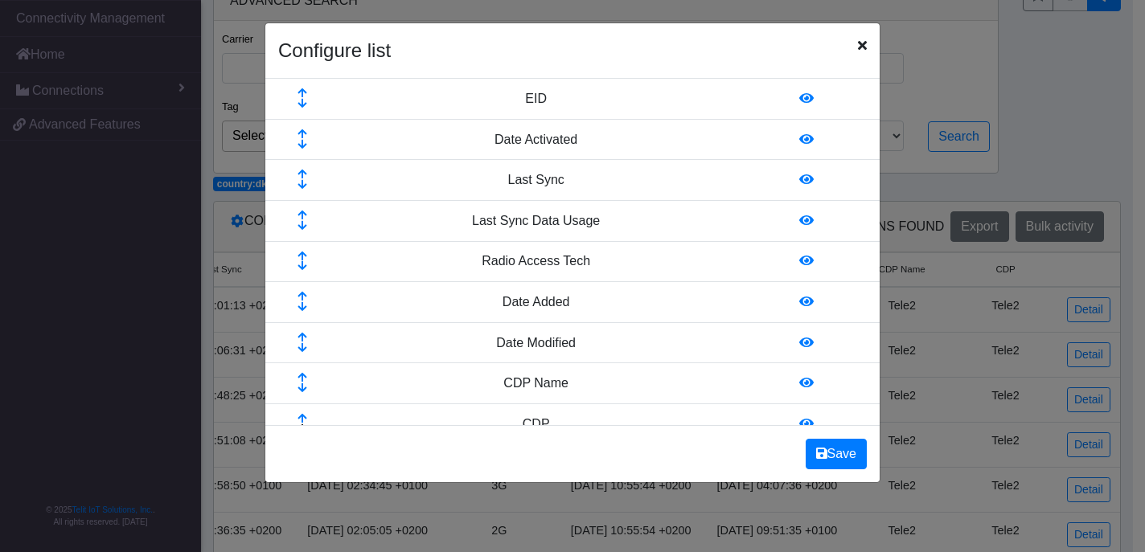
scroll to position [397, 0]
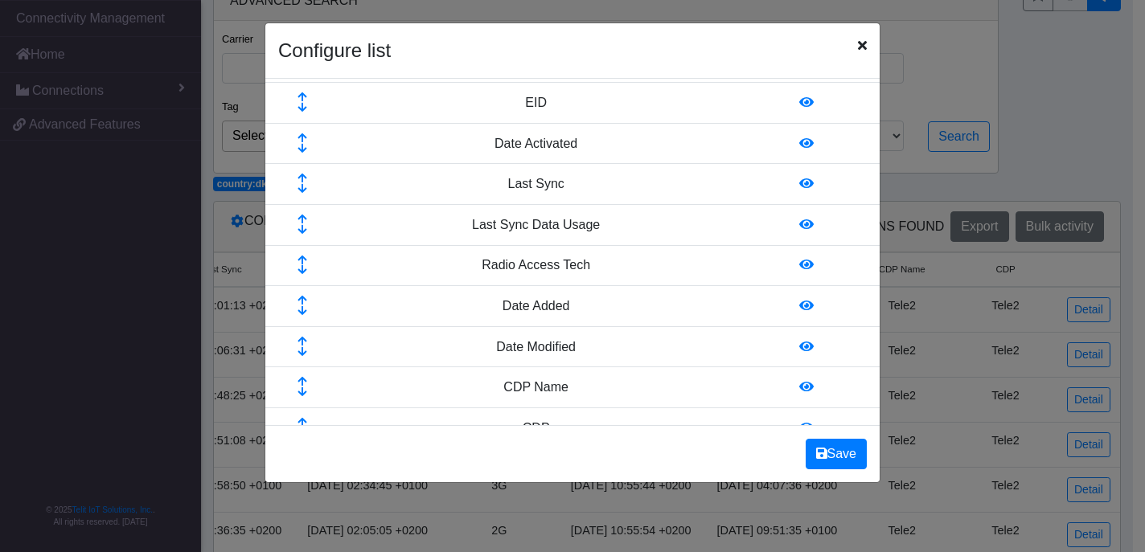
click at [301, 259] on icon at bounding box center [302, 261] width 54 height 10
click at [300, 217] on icon at bounding box center [302, 220] width 54 height 10
click at [304, 171] on td at bounding box center [301, 184] width 73 height 41
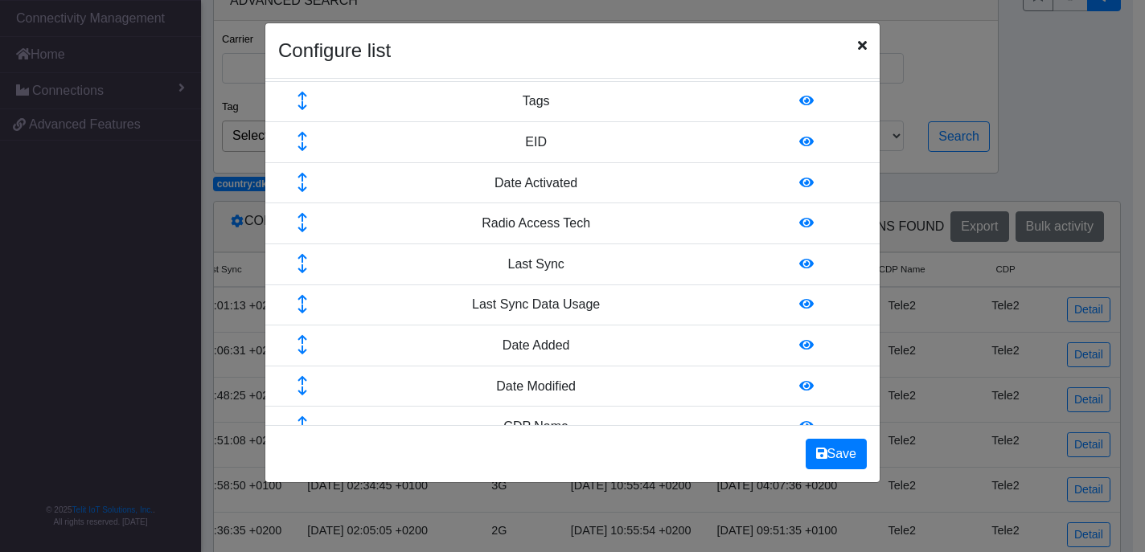
scroll to position [350, 0]
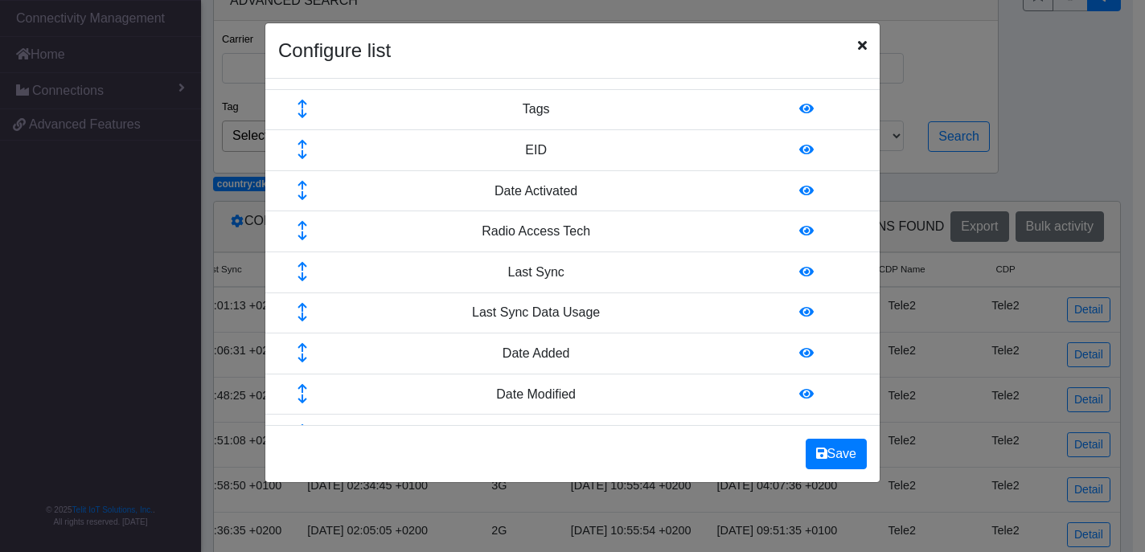
click at [301, 225] on icon at bounding box center [302, 226] width 54 height 10
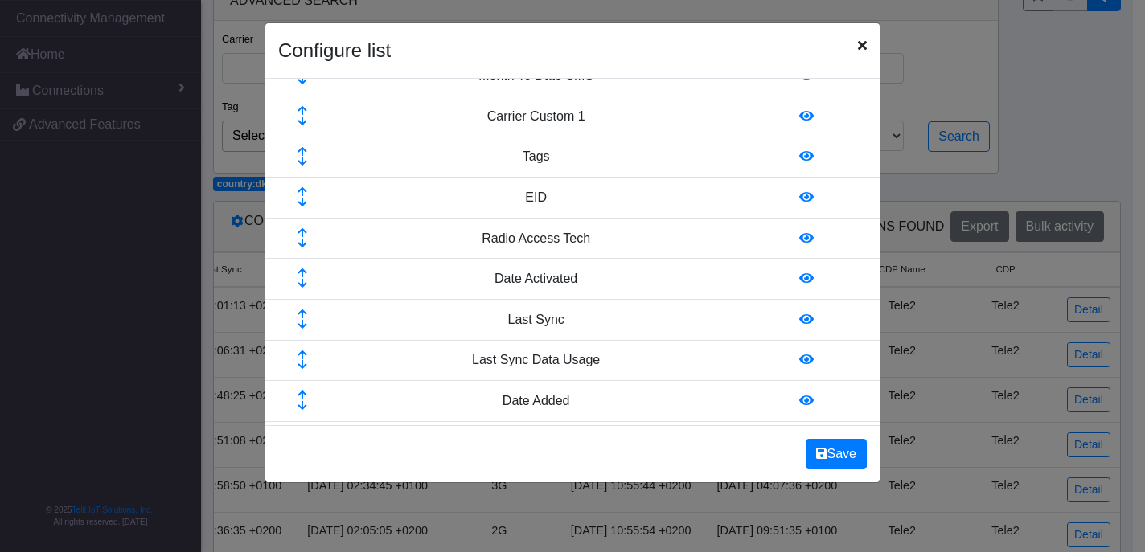
click at [304, 231] on icon at bounding box center [302, 233] width 54 height 10
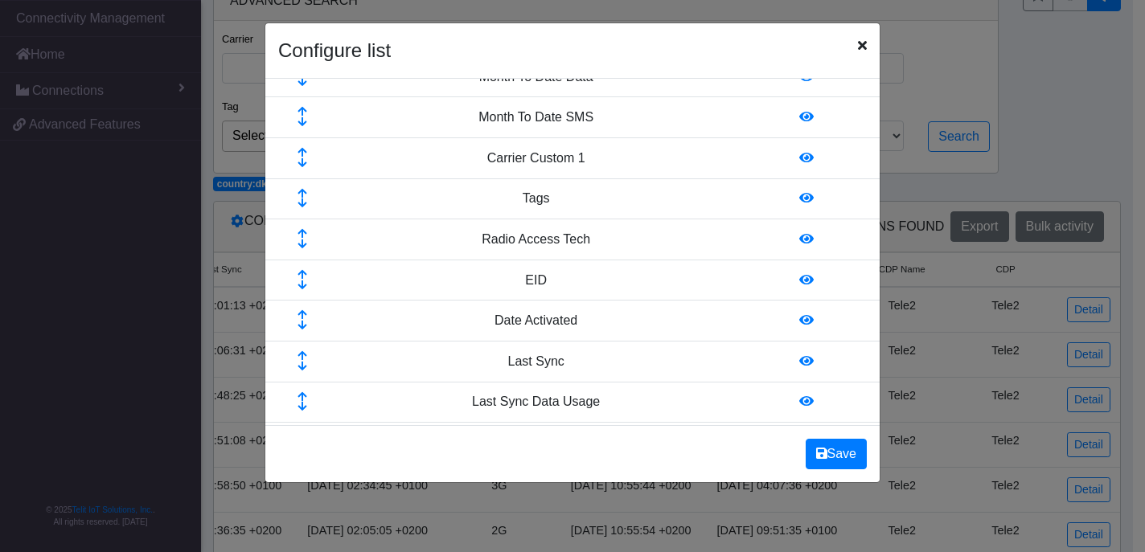
scroll to position [251, 0]
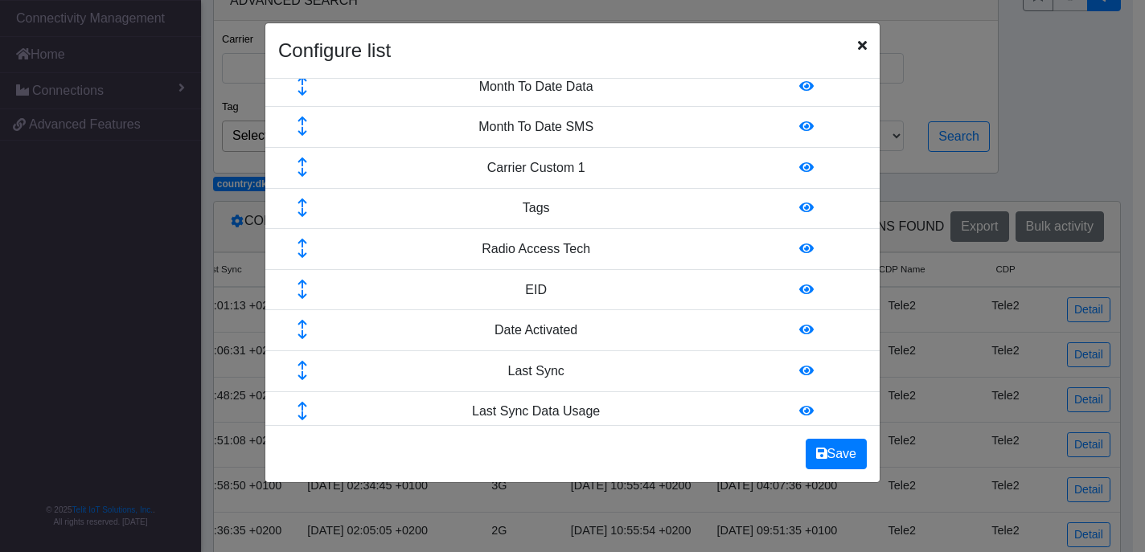
click at [302, 241] on icon at bounding box center [302, 244] width 54 height 10
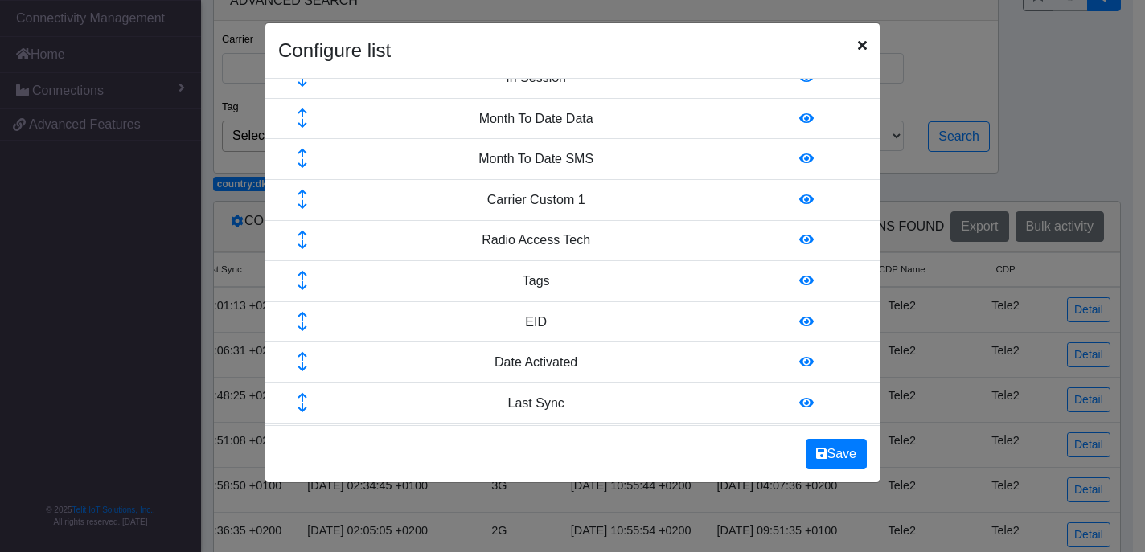
scroll to position [214, 0]
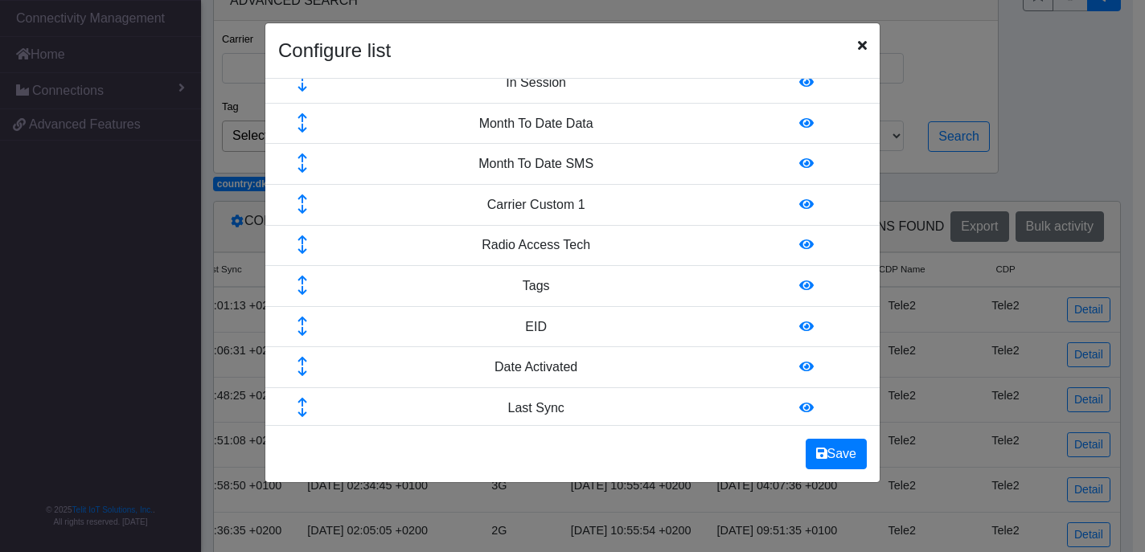
click at [298, 236] on icon at bounding box center [302, 241] width 54 height 10
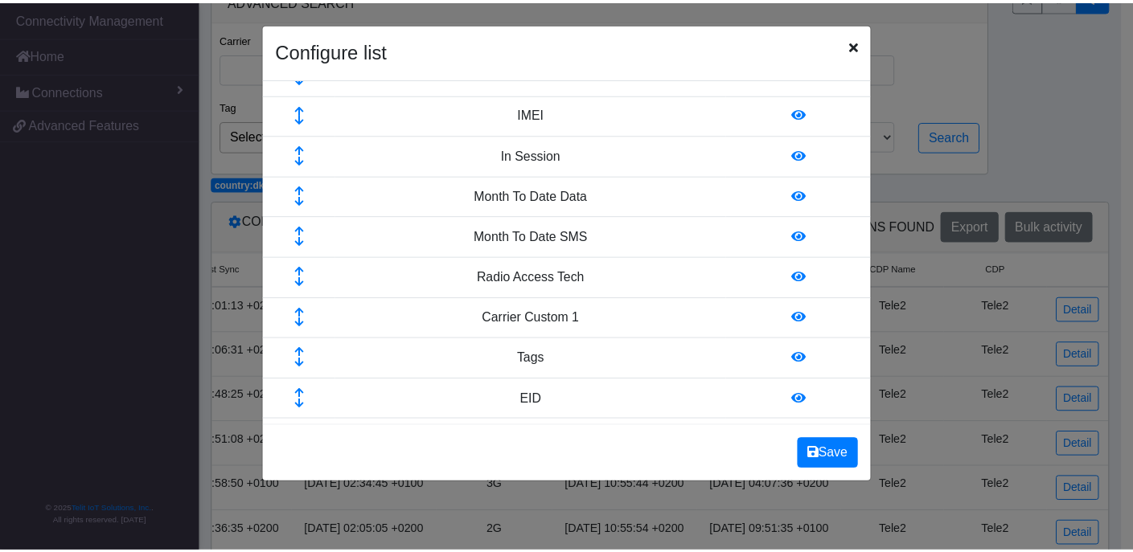
scroll to position [130, 0]
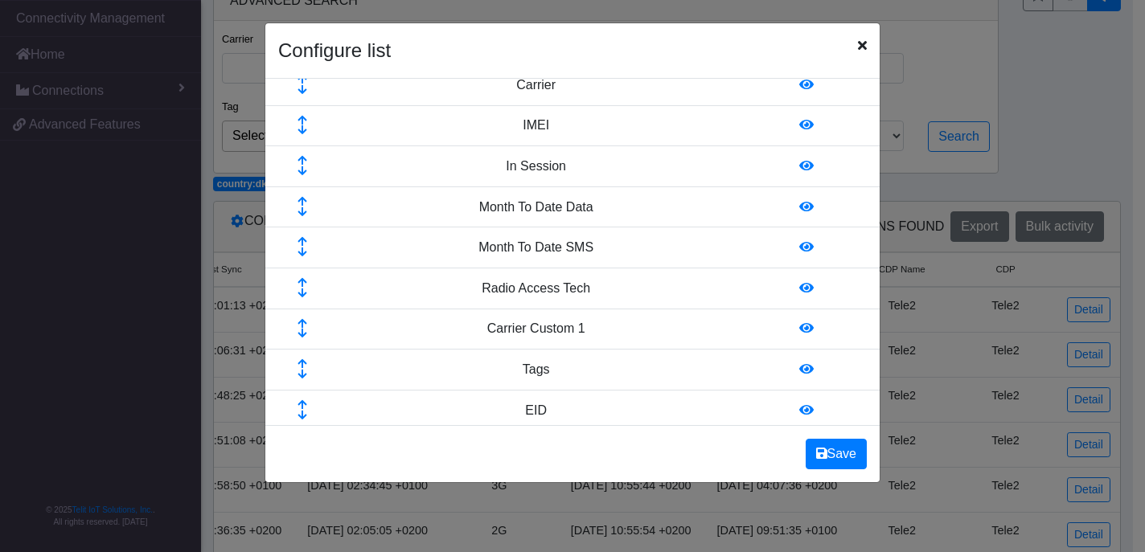
click at [300, 278] on icon at bounding box center [302, 283] width 54 height 10
click at [299, 238] on icon at bounding box center [302, 242] width 54 height 10
click at [844, 459] on button "Save" at bounding box center [835, 454] width 61 height 31
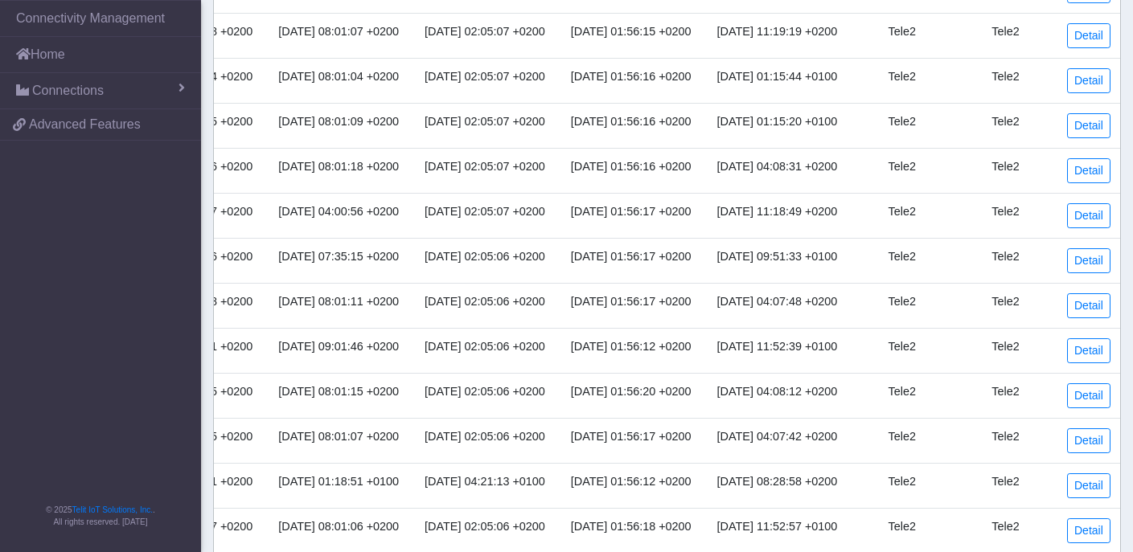
scroll to position [0, 1462]
click at [1074, 256] on link "Detail" at bounding box center [1088, 260] width 43 height 25
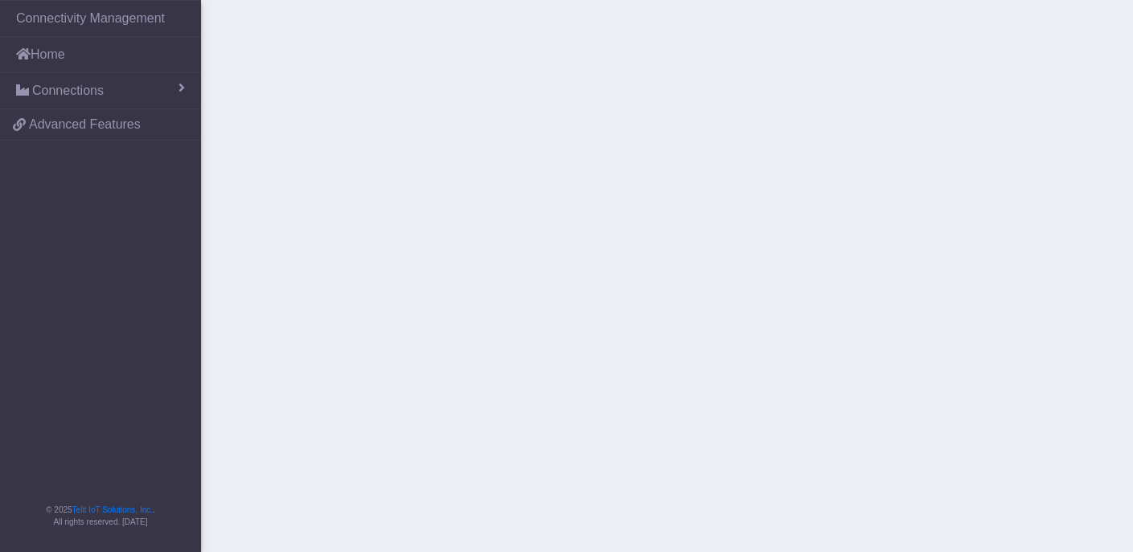
scroll to position [637, 0]
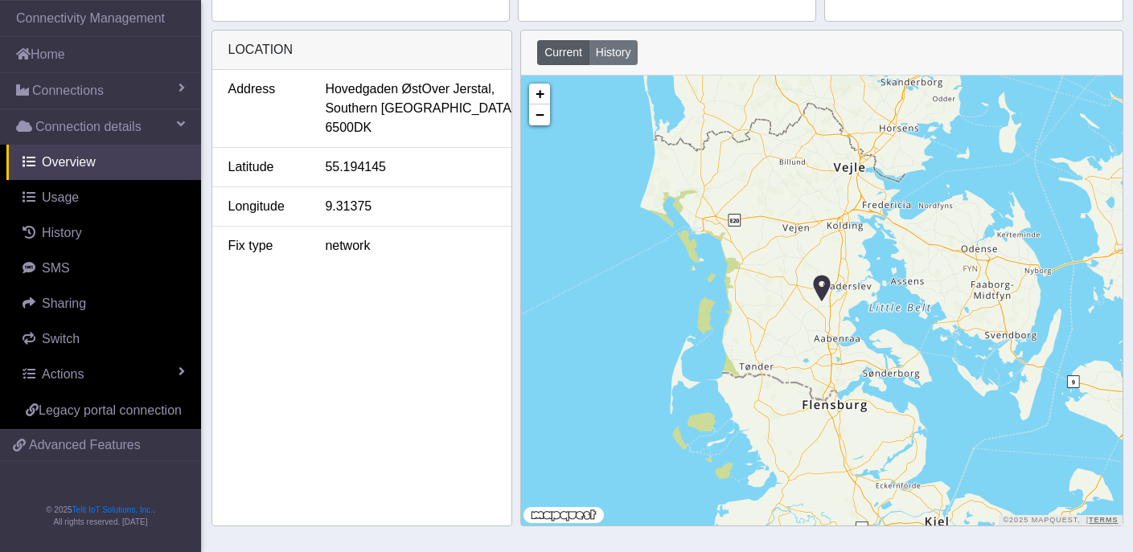
click at [821, 286] on img at bounding box center [822, 288] width 18 height 31
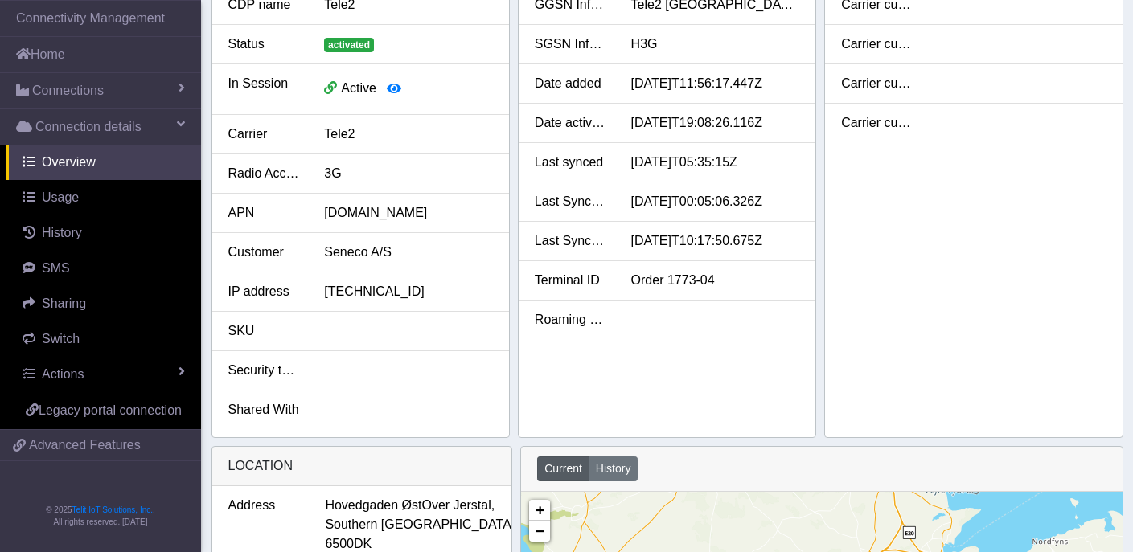
scroll to position [227, 0]
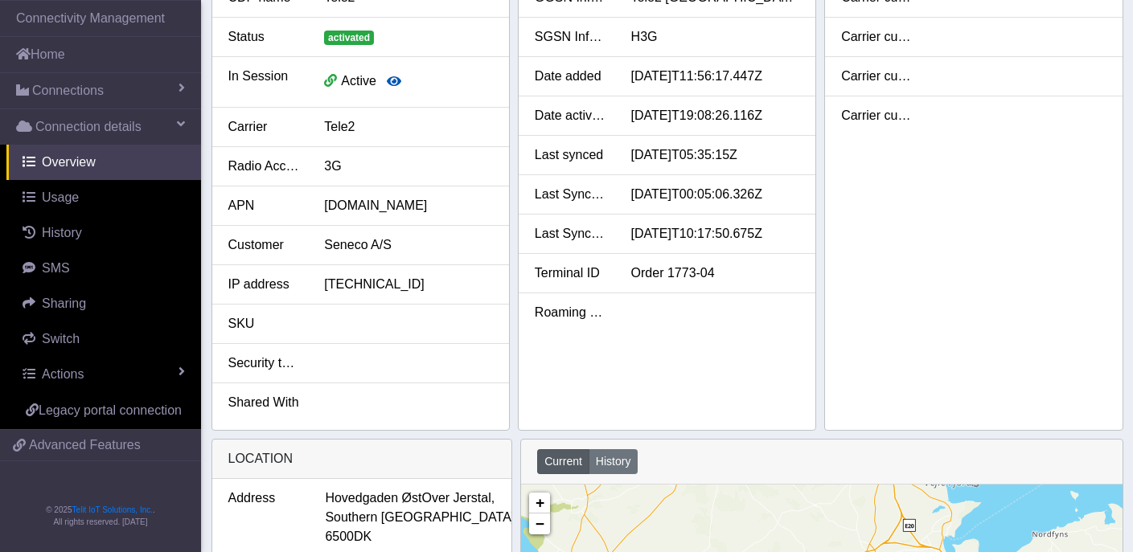
click at [397, 84] on icon "button" at bounding box center [394, 81] width 14 height 13
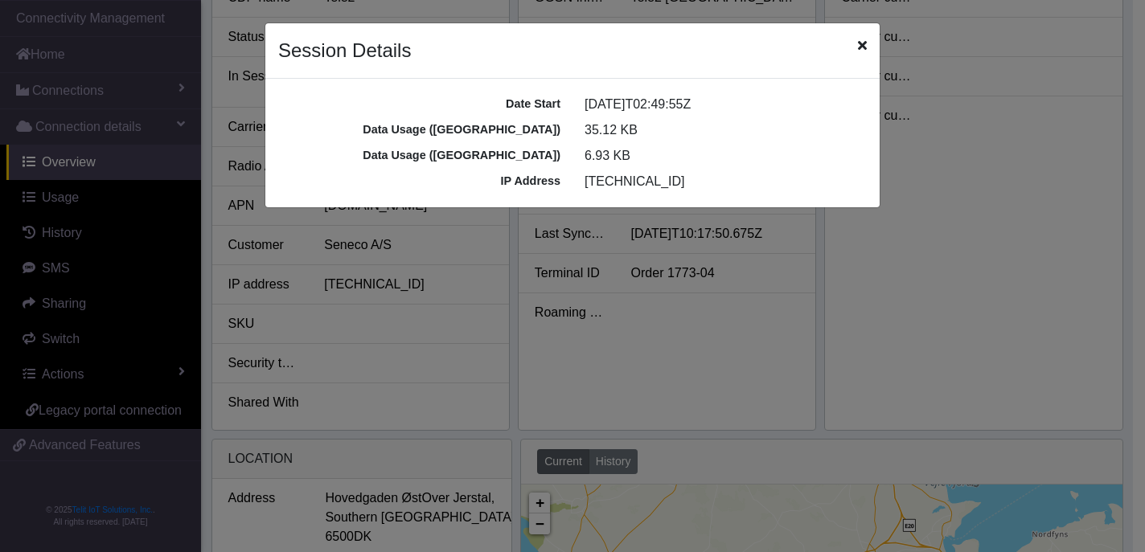
click at [867, 45] on div "Session Details" at bounding box center [572, 50] width 614 height 55
click at [862, 47] on icon "Close" at bounding box center [862, 45] width 9 height 13
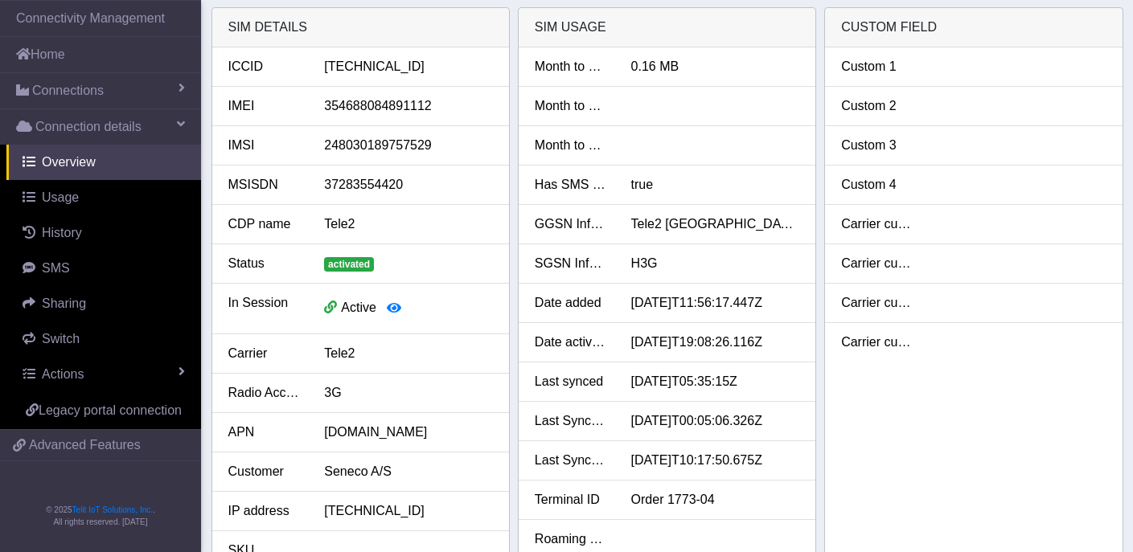
scroll to position [0, 0]
click at [334, 395] on div "3G" at bounding box center [408, 393] width 193 height 19
